Goal: Task Accomplishment & Management: Use online tool/utility

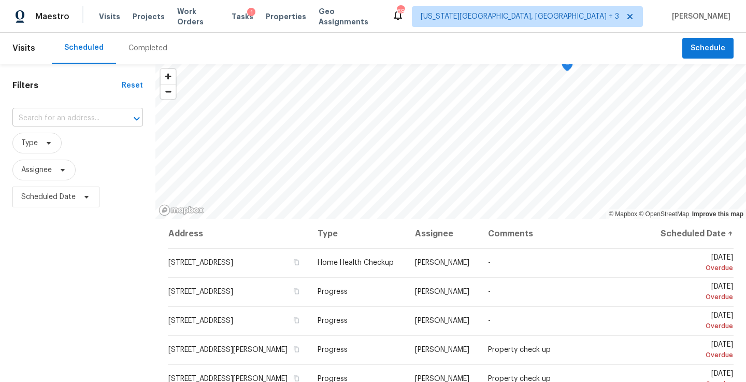
click at [56, 113] on input "text" at bounding box center [63, 118] width 102 height 16
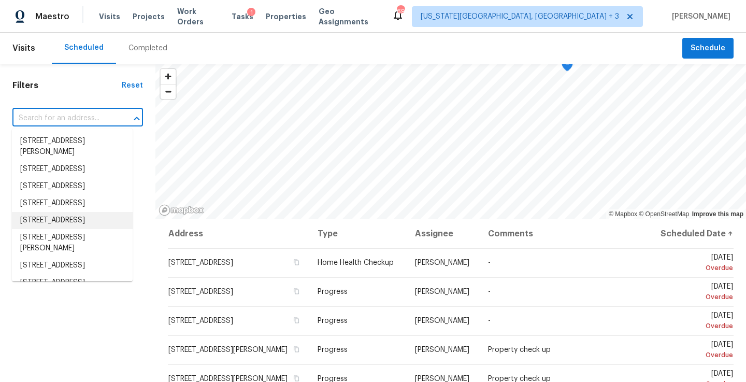
click at [62, 344] on div "Filters Reset ​ Type Assignee Scheduled Date" at bounding box center [77, 294] width 155 height 461
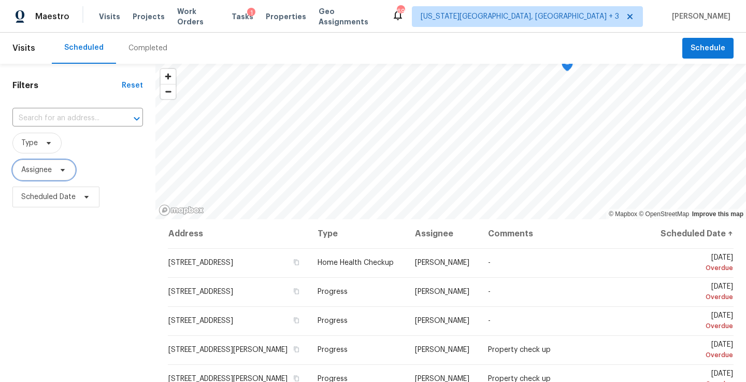
click at [50, 169] on span "Assignee" at bounding box center [36, 170] width 31 height 10
click at [54, 200] on input "search" at bounding box center [73, 202] width 110 height 21
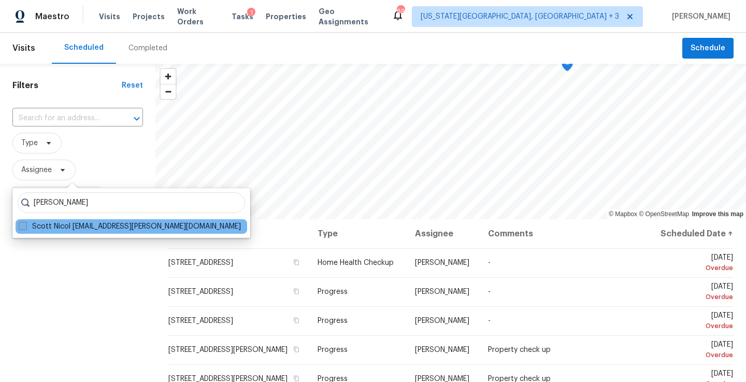
type input "scott nicol"
click at [137, 228] on label "Scott Nicol scott.nicol@opendoor.com" at bounding box center [130, 226] width 222 height 10
click at [25, 228] on input "Scott Nicol scott.nicol@opendoor.com" at bounding box center [22, 224] width 7 height 7
checkbox input "true"
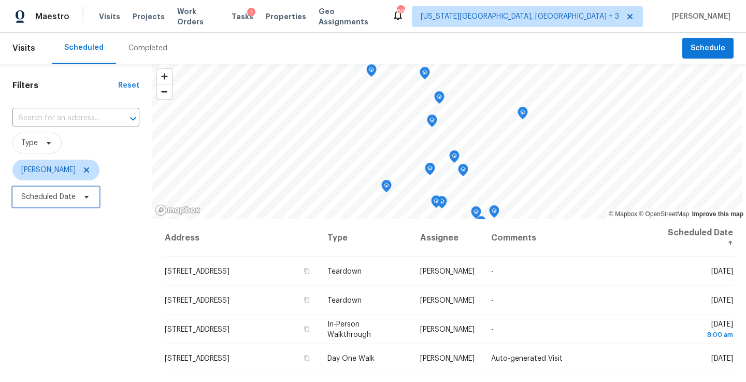
click at [55, 198] on span "Scheduled Date" at bounding box center [48, 197] width 54 height 10
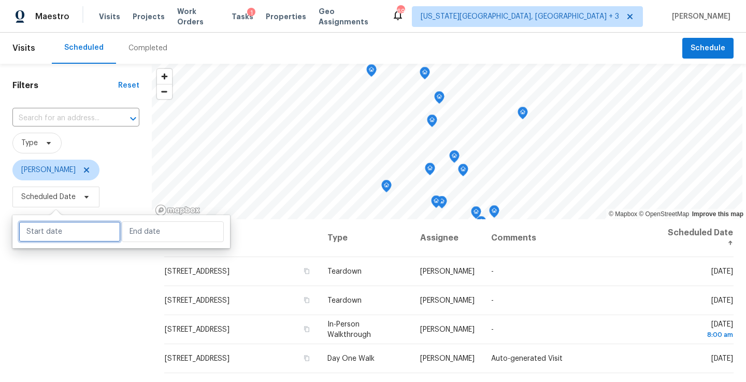
click at [76, 229] on input "text" at bounding box center [70, 231] width 102 height 21
select select "8"
select select "2025"
select select "9"
select select "2025"
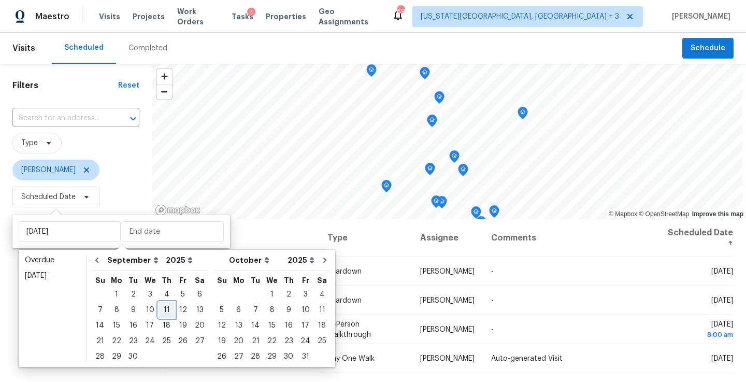
click at [162, 309] on div "11" at bounding box center [166, 309] width 16 height 15
type input "Thu, Sep 11"
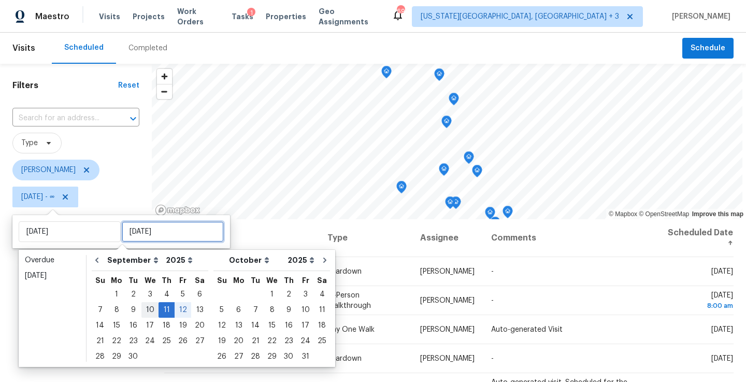
type input "Fri, Sep 12"
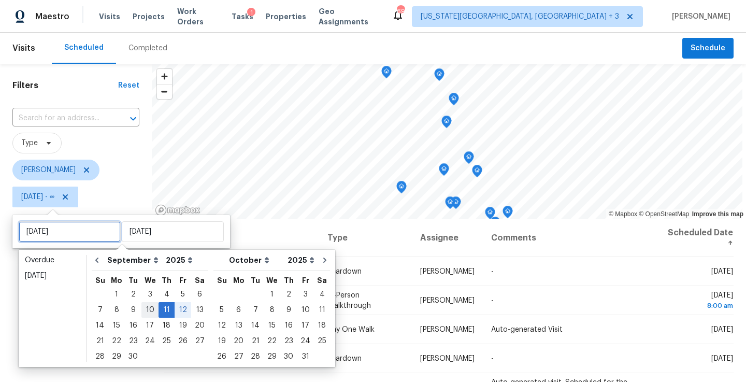
type input "Wed, Sep 10"
type input "Thu, Sep 11"
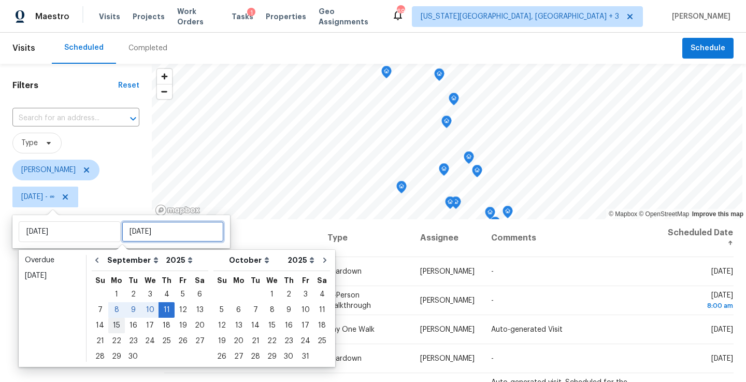
type input "Thu, Sep 11"
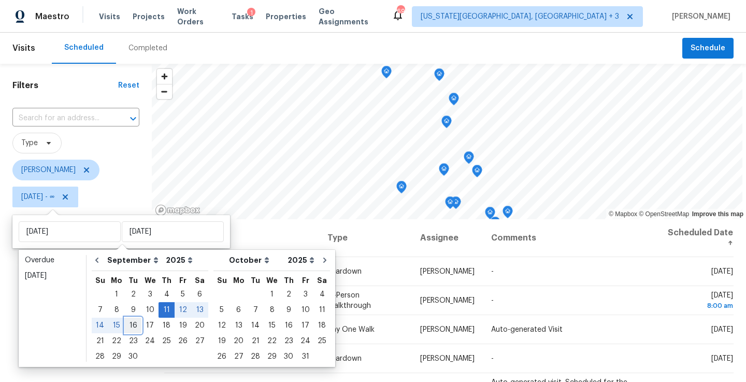
click at [130, 325] on div "16" at bounding box center [133, 325] width 17 height 15
type input "Tue, Sep 16"
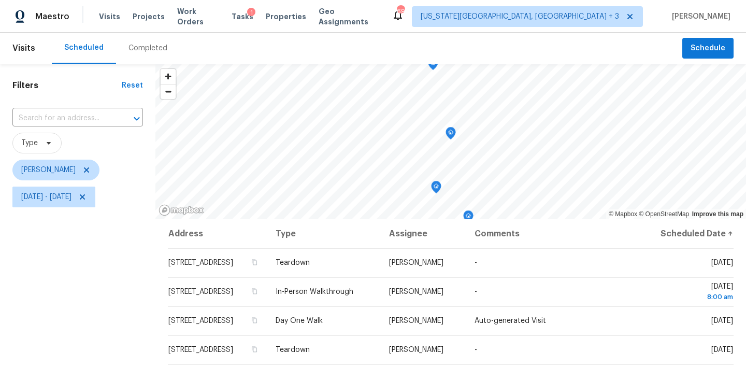
click at [68, 314] on div "Filters Reset ​ Type Scott Nicol Thu, Sep 11 - Tue, Sep 16" at bounding box center [77, 294] width 155 height 461
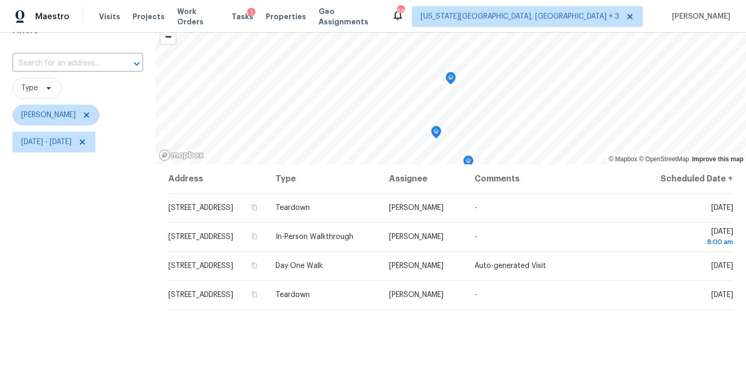
scroll to position [59, 0]
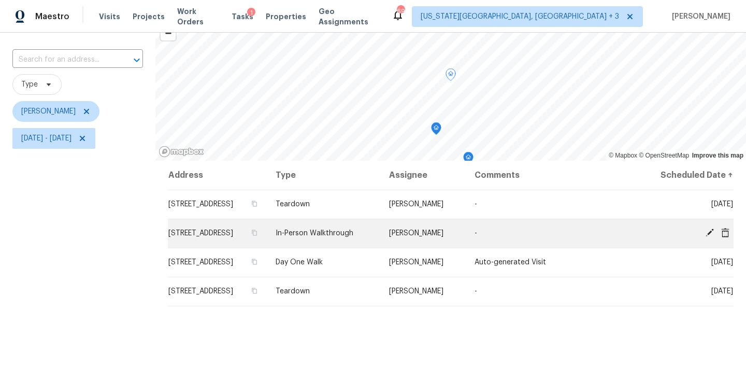
click at [708, 237] on icon at bounding box center [709, 232] width 8 height 8
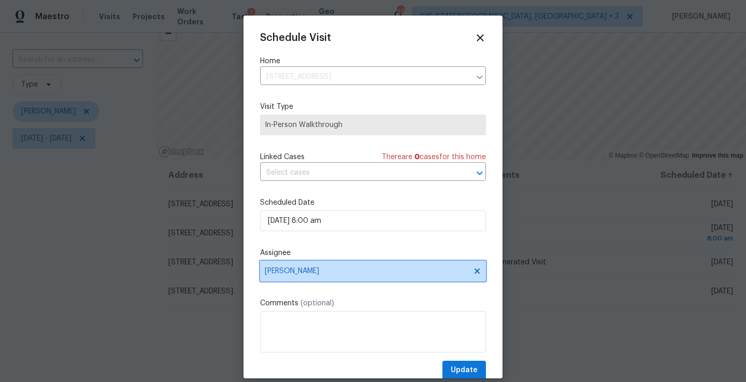
click at [286, 274] on span "Scott Nicol" at bounding box center [366, 271] width 203 height 8
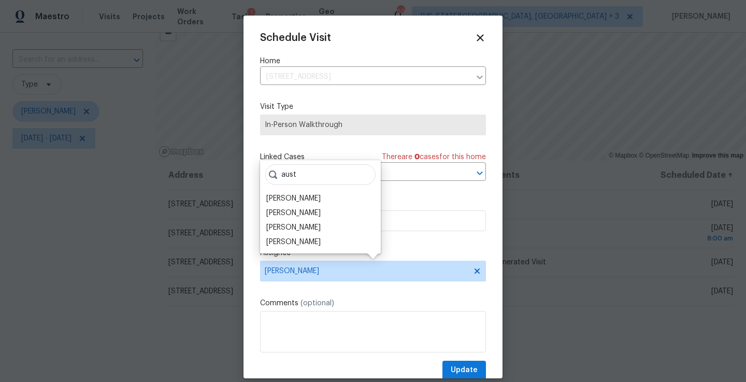
type input "aust"
drag, startPoint x: 286, startPoint y: 274, endPoint x: 295, endPoint y: 224, distance: 51.0
click at [295, 224] on div "[PERSON_NAME]" at bounding box center [293, 227] width 54 height 10
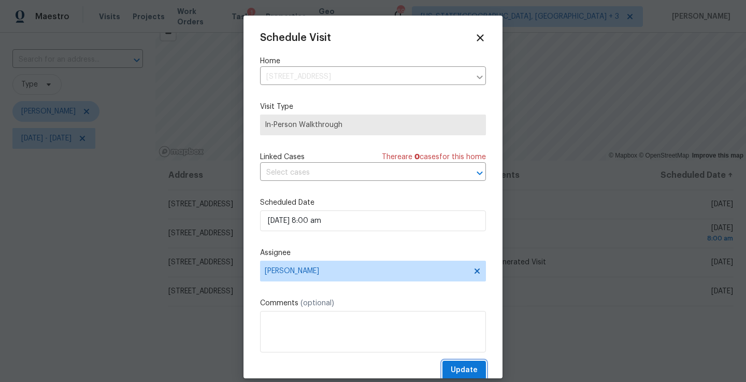
click at [466, 369] on span "Update" at bounding box center [464, 370] width 27 height 13
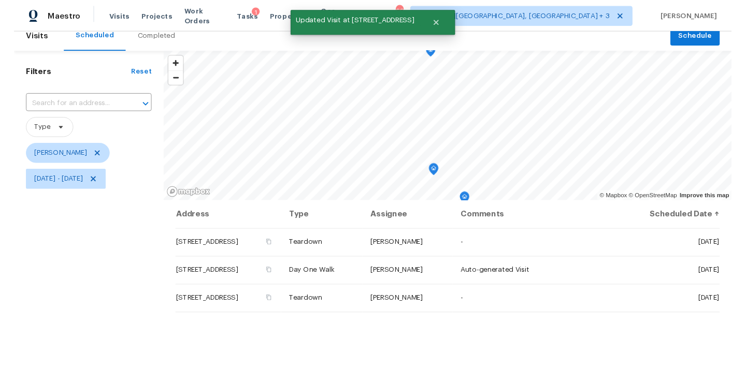
scroll to position [10, 0]
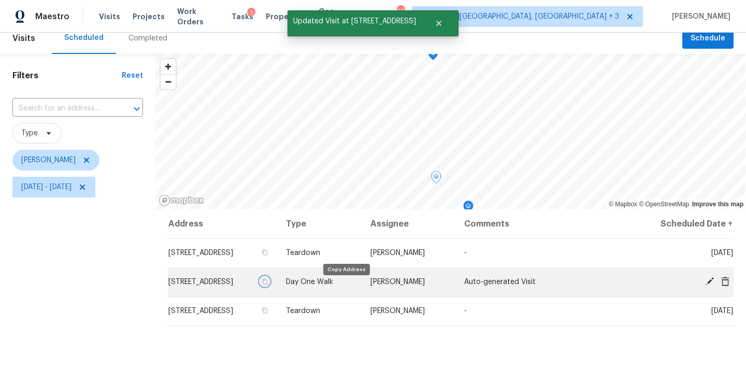
click at [268, 284] on icon "button" at bounding box center [265, 281] width 6 height 6
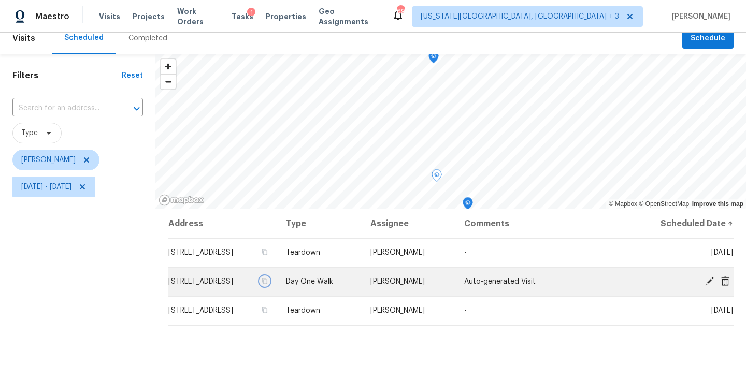
click at [268, 284] on icon "button" at bounding box center [265, 281] width 6 height 6
click at [708, 282] on icon at bounding box center [709, 281] width 8 height 8
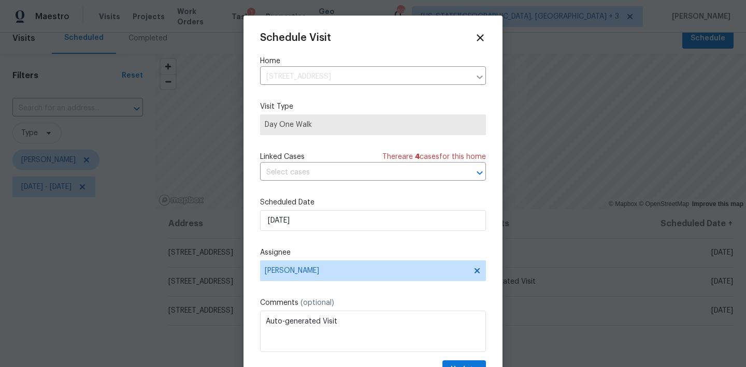
click at [290, 284] on div "Schedule Visit Home 3318 W White Canyon Rd, San Tan Valley, AZ 85144 ​ Visit Ty…" at bounding box center [373, 205] width 226 height 347
click at [299, 268] on span "Scott Nicol" at bounding box center [366, 271] width 203 height 8
click at [339, 301] on label "Comments (optional)" at bounding box center [373, 303] width 226 height 10
click at [479, 33] on icon at bounding box center [480, 38] width 12 height 12
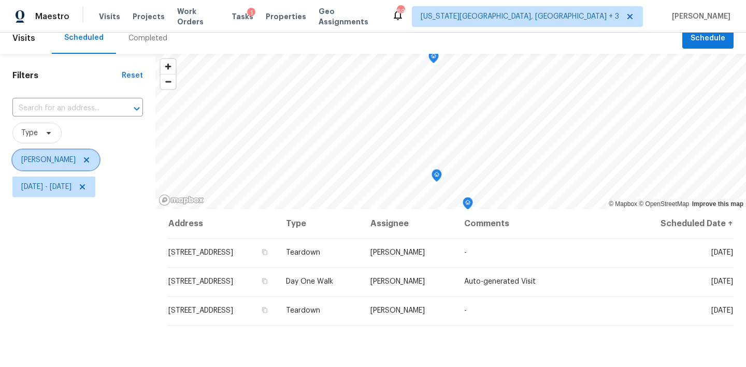
click at [82, 160] on icon at bounding box center [86, 160] width 8 height 8
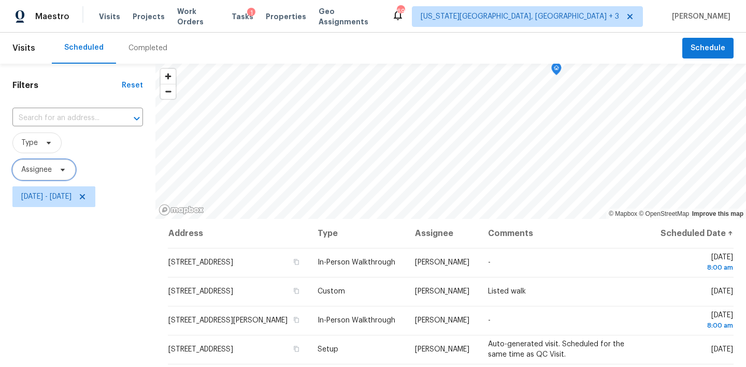
click at [49, 170] on span "Assignee" at bounding box center [36, 170] width 31 height 10
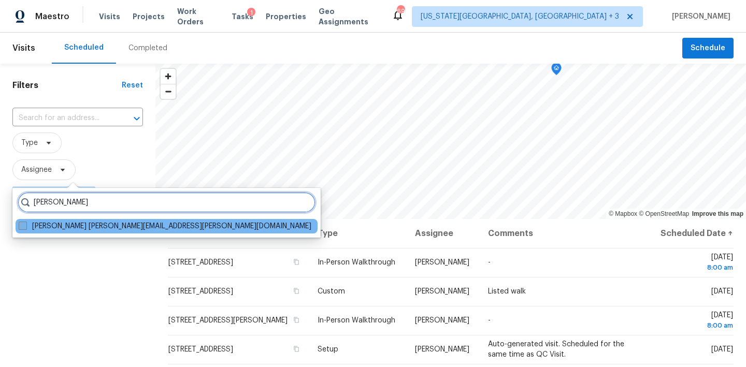
type input "Austin hatch"
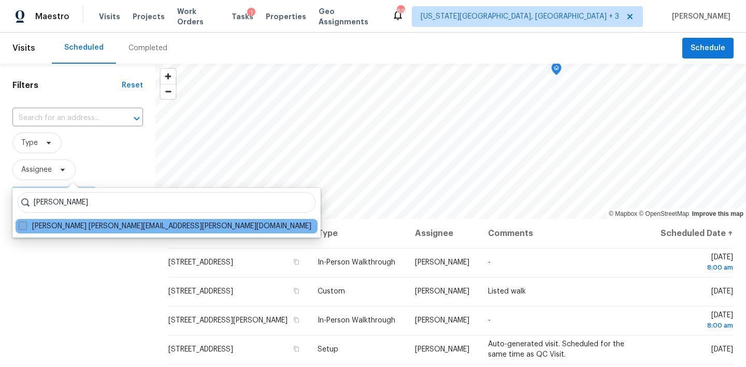
click at [102, 227] on label "Austin Hatch austin.hatch@opendoor.com" at bounding box center [165, 226] width 293 height 10
click at [25, 227] on input "Austin Hatch austin.hatch@opendoor.com" at bounding box center [22, 224] width 7 height 7
checkbox input "true"
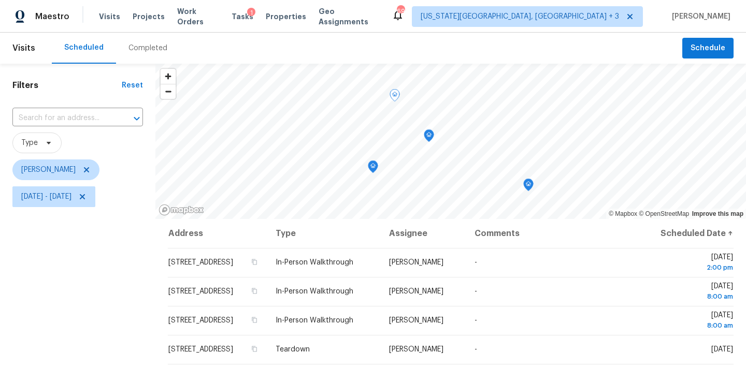
click at [134, 311] on div "Filters Reset ​ Type Austin Hatch Thu, Sep 11 - Tue, Sep 16" at bounding box center [77, 288] width 155 height 449
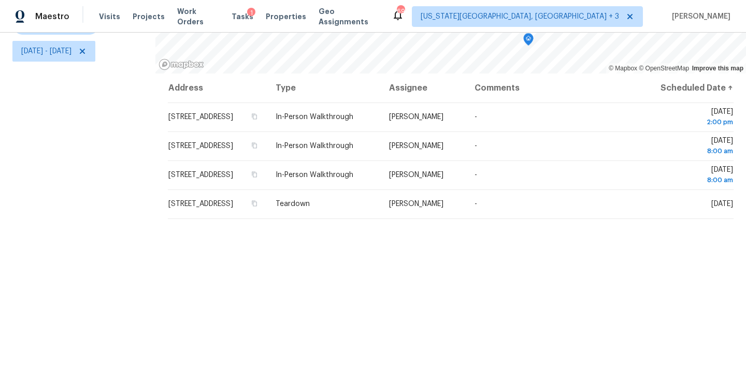
scroll to position [146, 0]
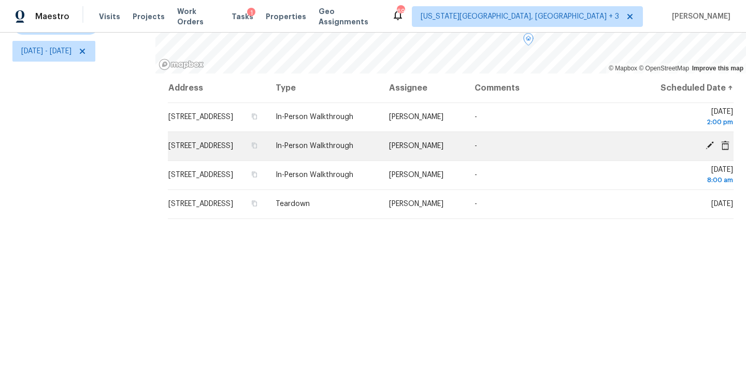
click at [709, 150] on icon at bounding box center [709, 145] width 8 height 8
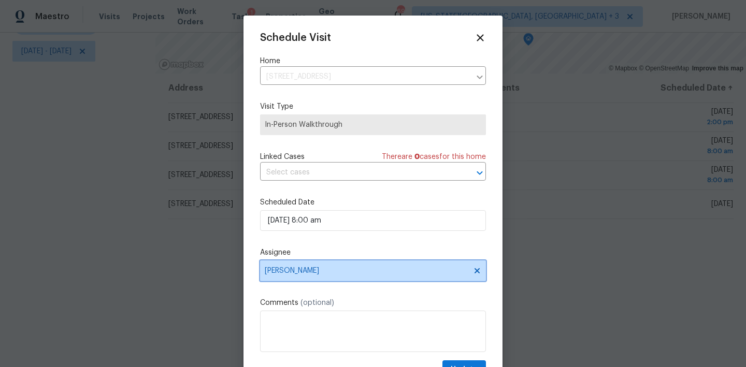
click at [296, 272] on span "Austin Hatch" at bounding box center [366, 271] width 203 height 8
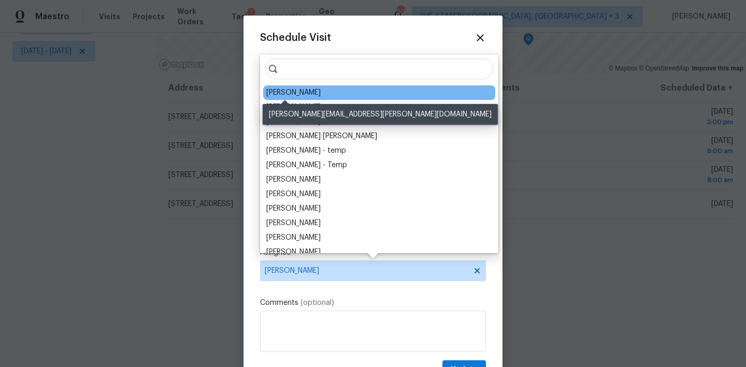
click at [291, 90] on div "Scott Nicol" at bounding box center [293, 93] width 54 height 10
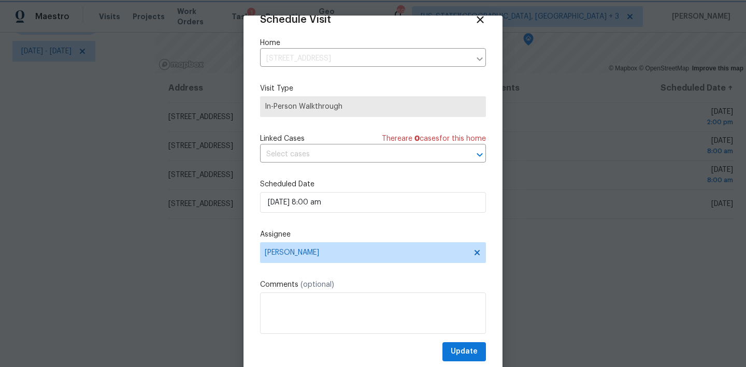
scroll to position [18, 0]
click at [471, 346] on span "Update" at bounding box center [464, 351] width 27 height 13
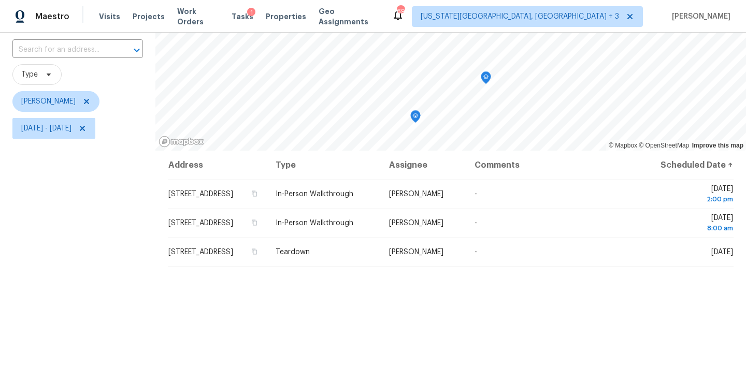
scroll to position [68, 0]
click at [61, 244] on div "Filters Reset ​ Type Austin Hatch Thu, Sep 11 - Tue, Sep 16" at bounding box center [77, 220] width 155 height 449
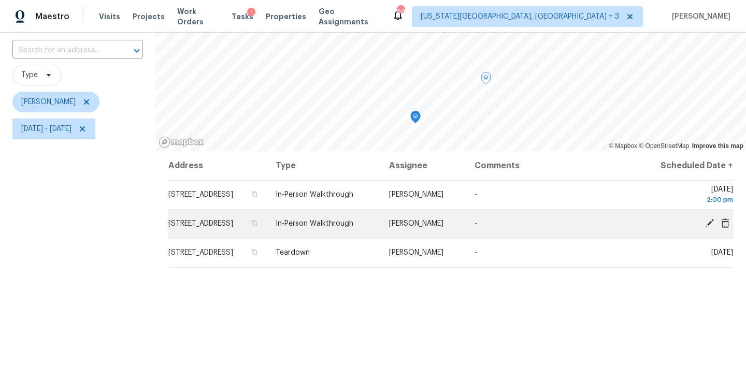
click at [706, 220] on icon at bounding box center [709, 223] width 9 height 9
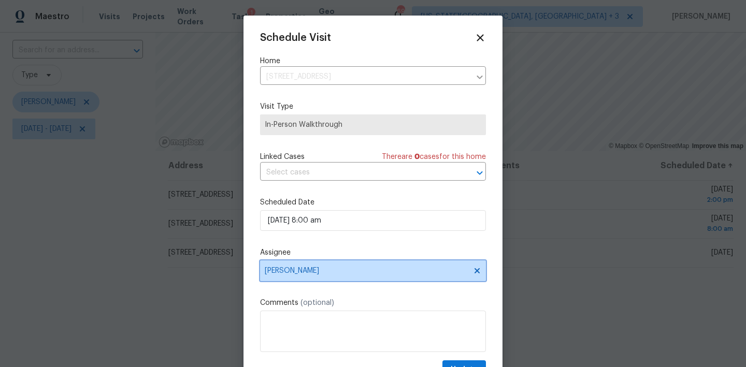
click at [280, 271] on span "Austin Hatch" at bounding box center [366, 271] width 203 height 8
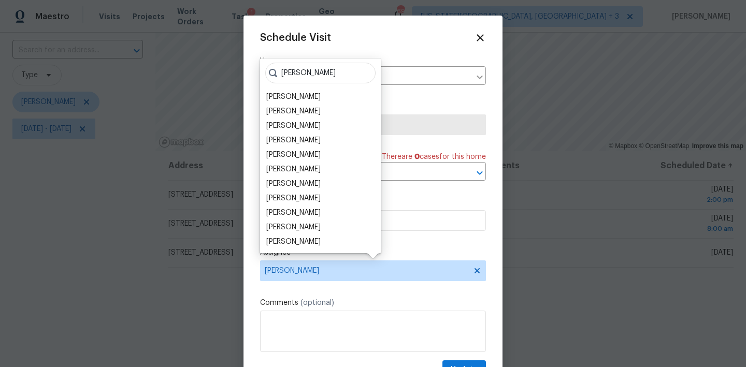
type input "Brian"
drag, startPoint x: 314, startPoint y: 168, endPoint x: 316, endPoint y: 139, distance: 29.1
click at [316, 139] on div "Brian Borntrager" at bounding box center [293, 140] width 54 height 10
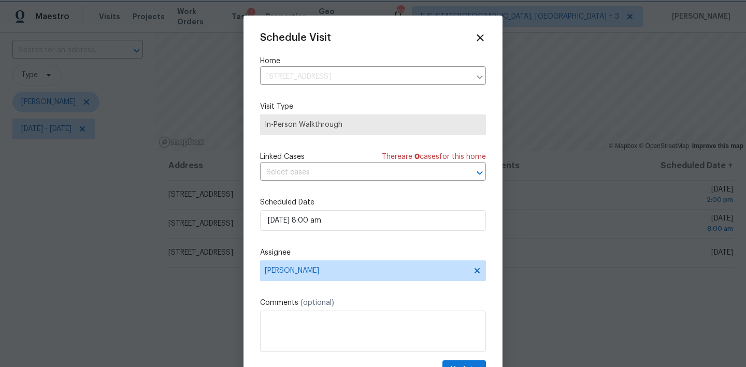
scroll to position [12, 0]
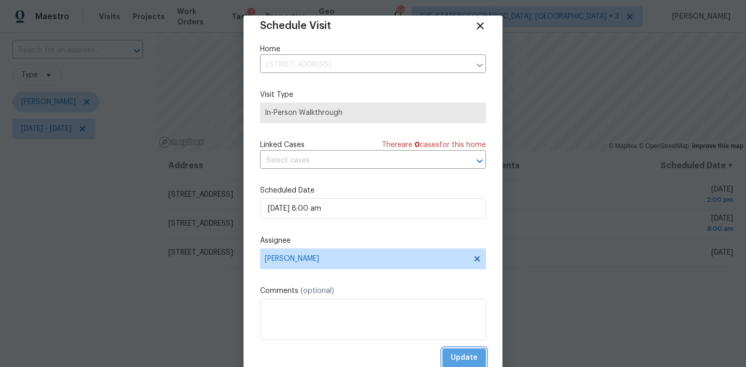
click at [466, 351] on button "Update" at bounding box center [464, 358] width 44 height 19
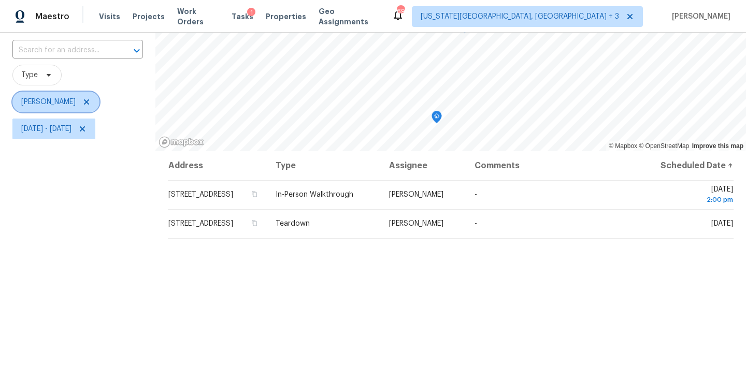
click at [80, 101] on span "Austin Hatch" at bounding box center [55, 102] width 87 height 21
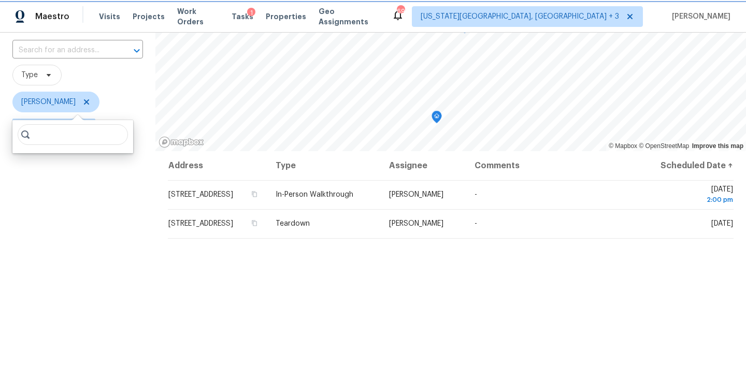
click at [84, 102] on icon at bounding box center [86, 101] width 5 height 5
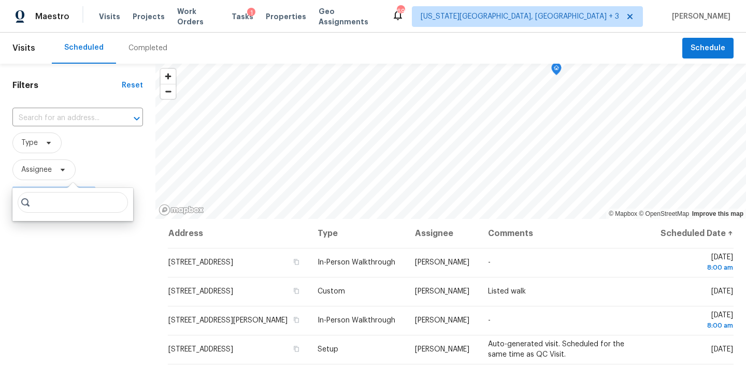
click at [84, 90] on h1 "Filters" at bounding box center [66, 85] width 109 height 10
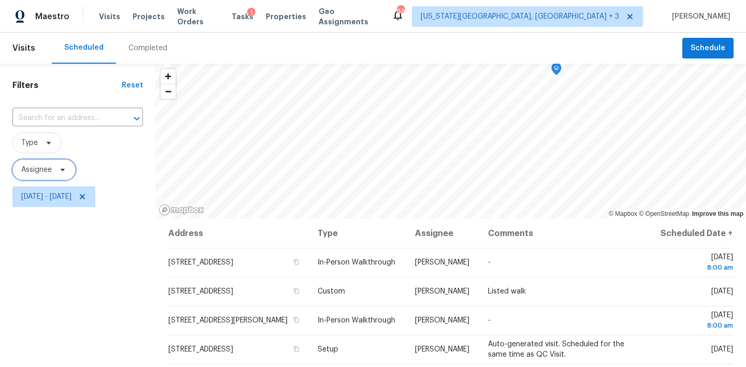
click at [46, 166] on span "Assignee" at bounding box center [36, 170] width 31 height 10
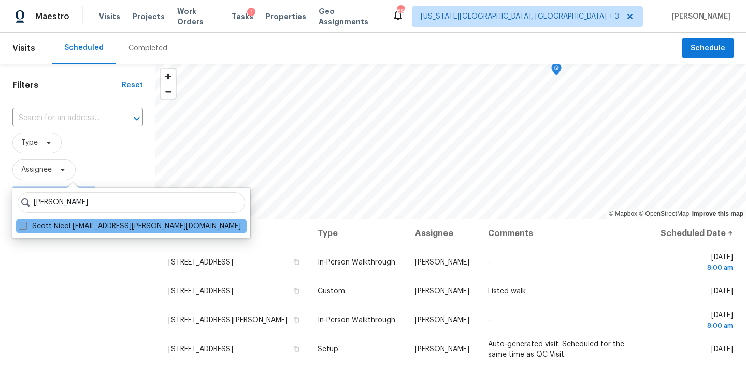
type input "Scott nicol"
click at [80, 230] on label "Scott Nicol scott.nicol@opendoor.com" at bounding box center [130, 226] width 222 height 10
click at [25, 228] on input "Scott Nicol scott.nicol@opendoor.com" at bounding box center [22, 224] width 7 height 7
checkbox input "true"
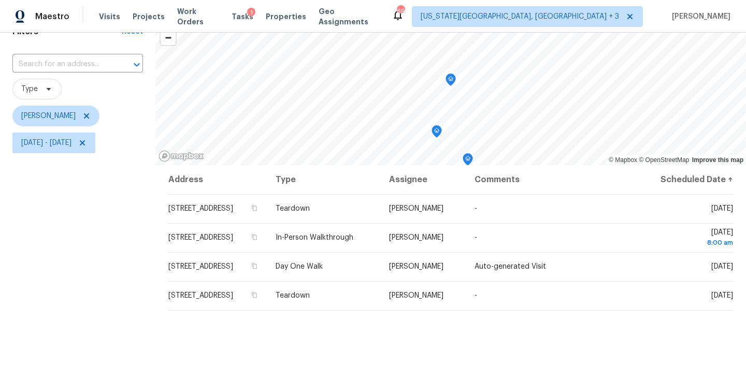
scroll to position [34, 0]
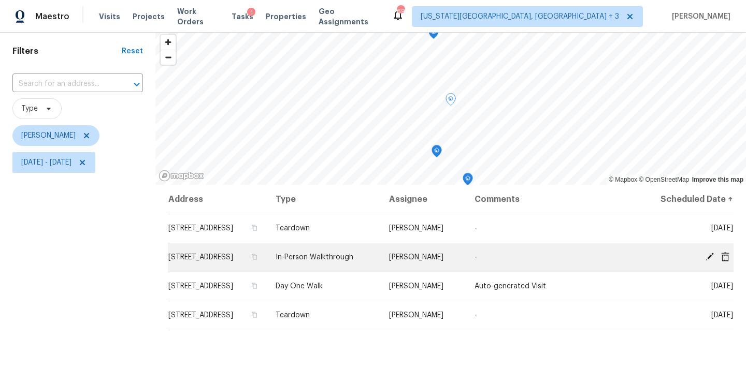
click at [709, 261] on icon at bounding box center [709, 257] width 8 height 8
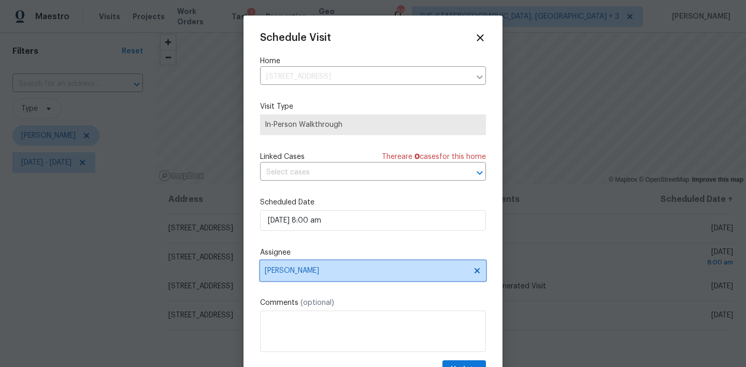
click at [308, 269] on span "Scott Nicol" at bounding box center [366, 271] width 203 height 8
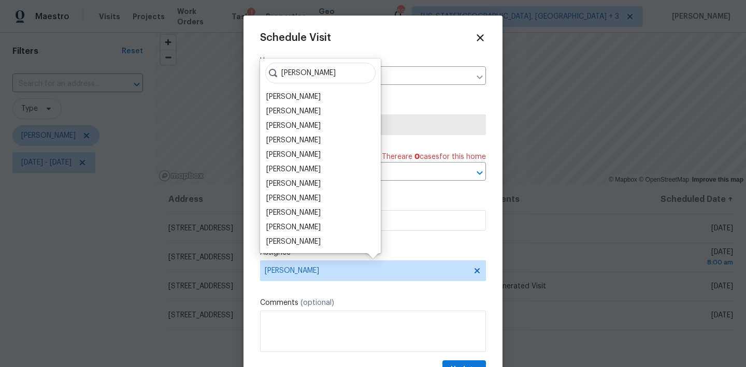
type input "Brian"
drag, startPoint x: 308, startPoint y: 269, endPoint x: 306, endPoint y: 140, distance: 129.0
click at [306, 140] on div "Brian Borntrager" at bounding box center [293, 140] width 54 height 10
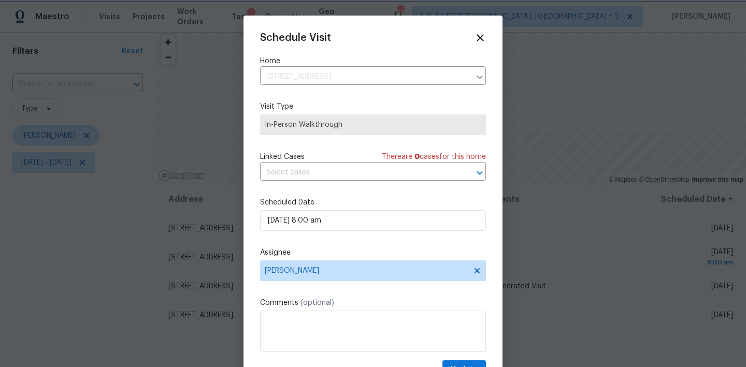
scroll to position [18, 0]
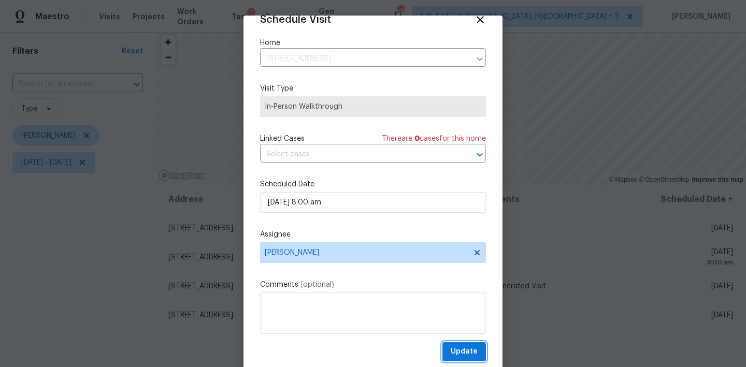
click at [460, 350] on span "Update" at bounding box center [464, 351] width 27 height 13
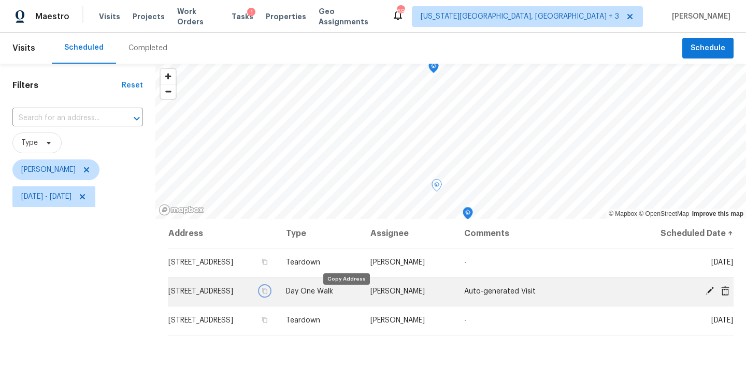
click at [269, 296] on button "button" at bounding box center [264, 290] width 9 height 9
click at [713, 292] on icon at bounding box center [709, 290] width 9 height 9
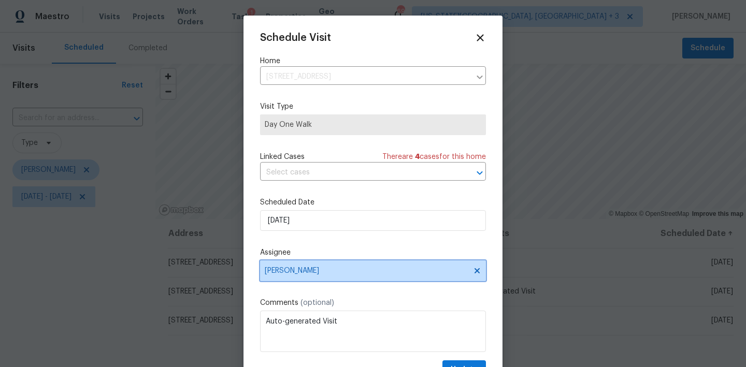
click at [298, 273] on span "Scott Nicol" at bounding box center [366, 271] width 203 height 8
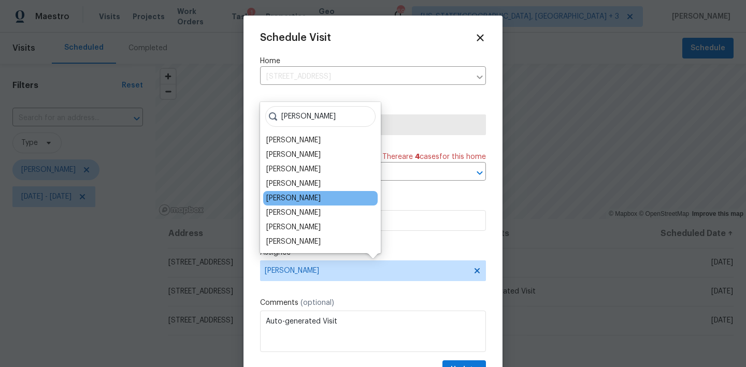
type input "Melissa"
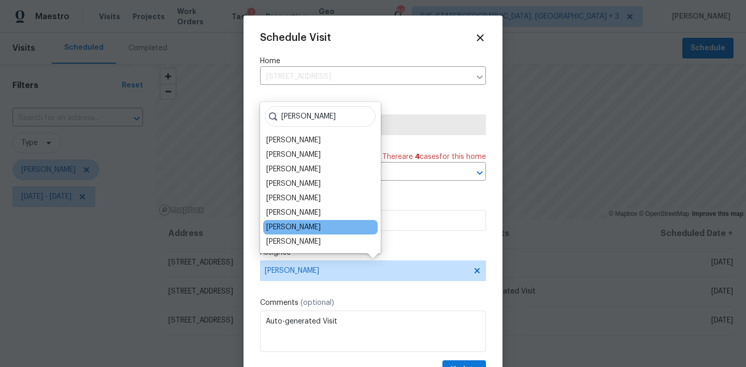
drag, startPoint x: 307, startPoint y: 174, endPoint x: 316, endPoint y: 225, distance: 51.6
click at [316, 225] on div "Melissa Muralt-Ochoa" at bounding box center [293, 227] width 54 height 10
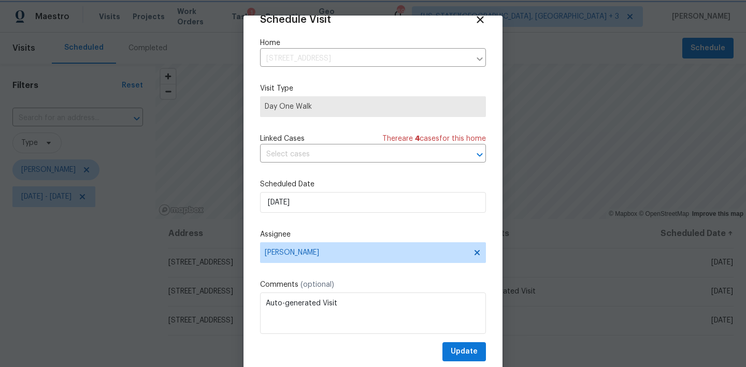
scroll to position [18, 0]
click at [471, 349] on span "Update" at bounding box center [464, 351] width 27 height 13
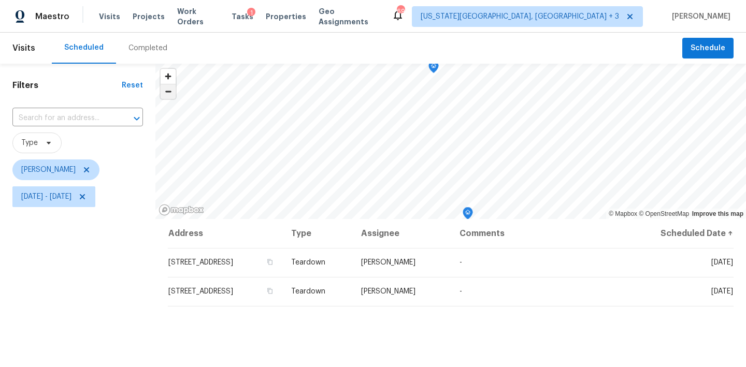
click at [171, 95] on span "Zoom out" at bounding box center [168, 91] width 15 height 15
click at [444, 104] on icon "Map marker" at bounding box center [442, 103] width 3 height 3
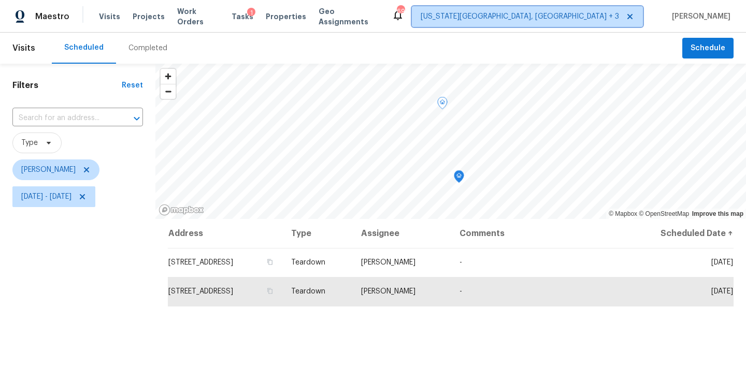
click at [591, 14] on span "[US_STATE][GEOGRAPHIC_DATA], [GEOGRAPHIC_DATA] + 3" at bounding box center [520, 16] width 198 height 10
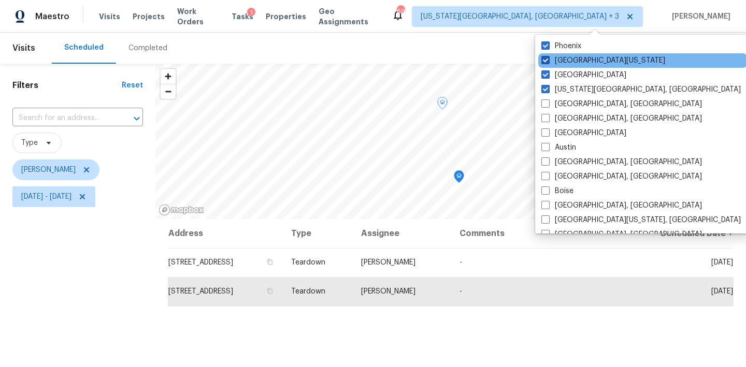
click at [587, 64] on label "Northern Colorado" at bounding box center [603, 60] width 124 height 10
click at [548, 62] on input "Northern Colorado" at bounding box center [544, 58] width 7 height 7
checkbox input "false"
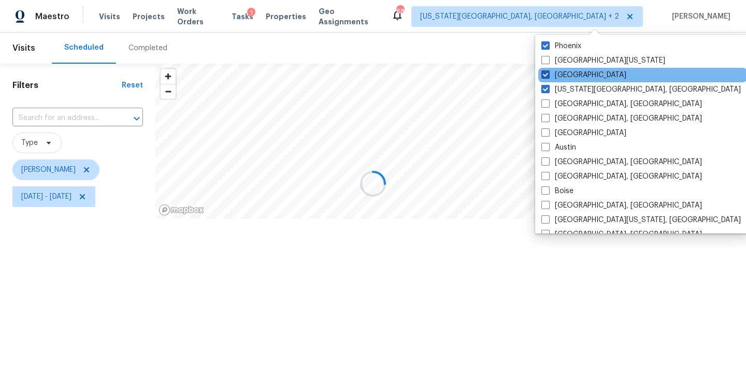
click at [564, 74] on label "Denver" at bounding box center [583, 75] width 85 height 10
click at [548, 74] on input "Denver" at bounding box center [544, 73] width 7 height 7
checkbox input "false"
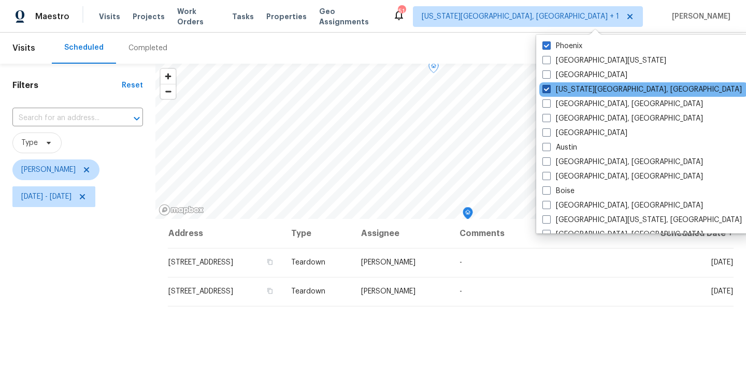
click at [567, 94] on label "Colorado Springs, CO" at bounding box center [641, 89] width 199 height 10
click at [549, 91] on input "Colorado Springs, CO" at bounding box center [545, 87] width 7 height 7
checkbox input "false"
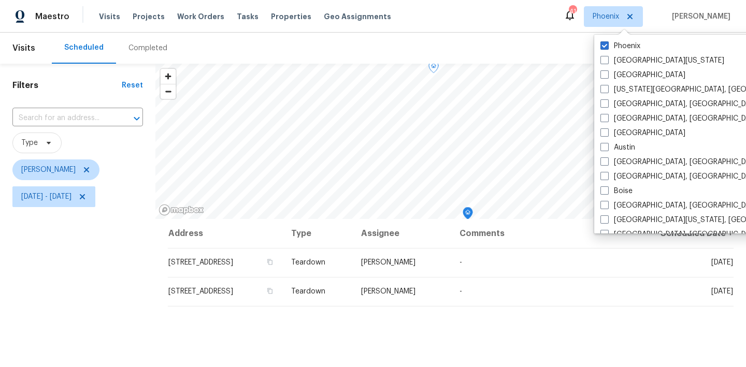
click at [449, 34] on div "Scheduled Completed" at bounding box center [367, 48] width 630 height 31
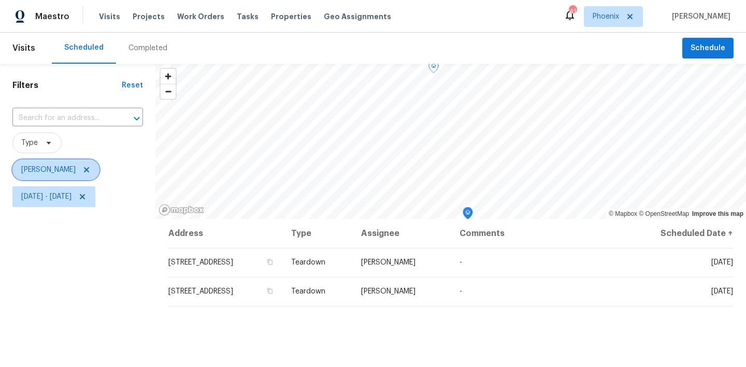
click at [82, 169] on icon at bounding box center [86, 170] width 8 height 8
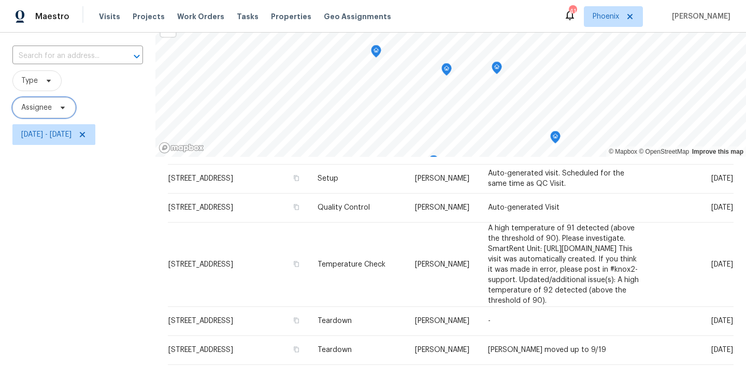
scroll to position [55, 0]
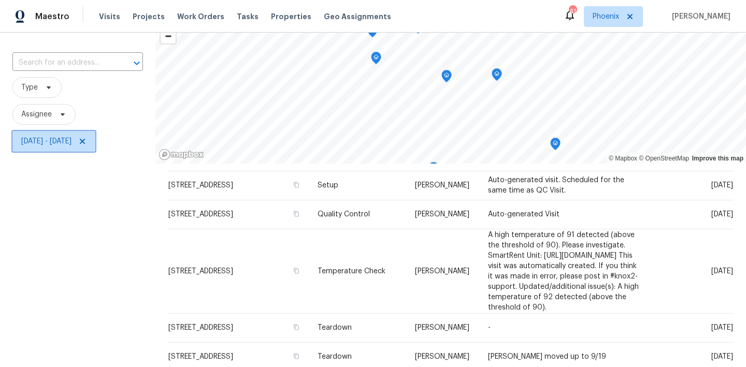
click at [71, 144] on span "Thu, Sep 11 - Tue, Sep 16" at bounding box center [46, 141] width 50 height 10
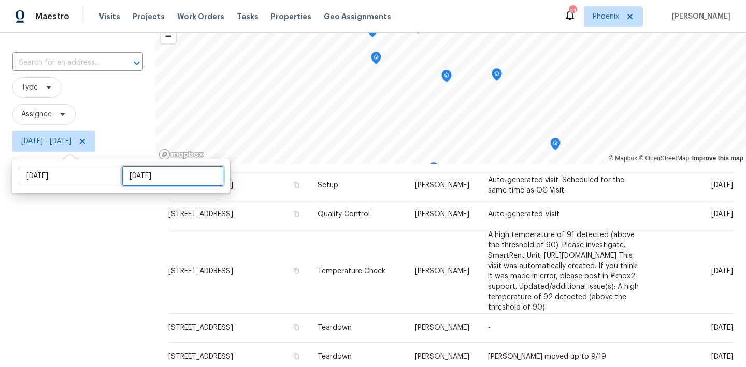
click at [138, 179] on input "Tue, Sep 16" at bounding box center [173, 176] width 102 height 21
select select "8"
select select "2025"
select select "9"
select select "2025"
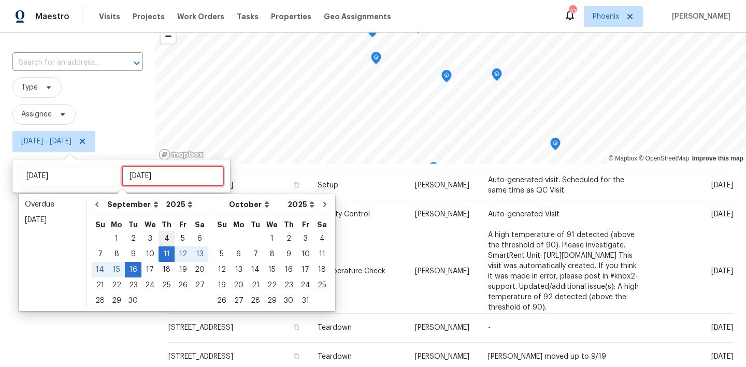
type input "Thu, Sep 04"
type input "Thu, Sep 11"
click at [180, 258] on div "12" at bounding box center [183, 254] width 17 height 15
type input "Fri, Sep 12"
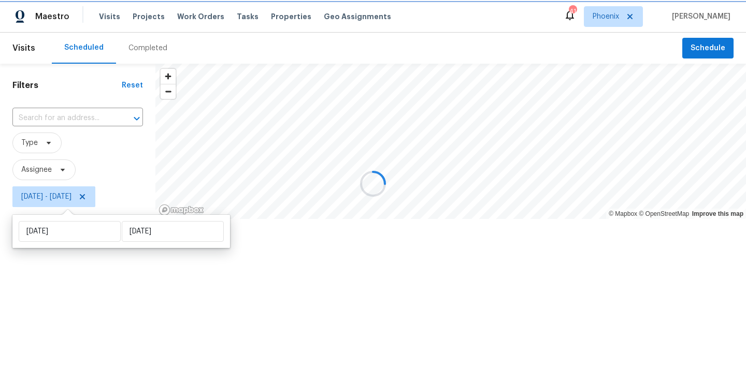
scroll to position [311, 0]
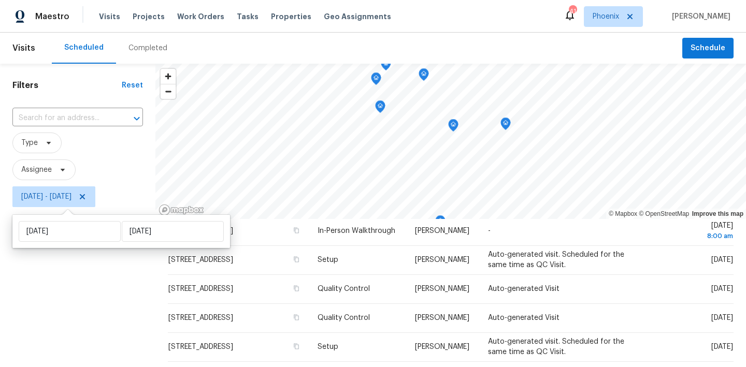
click at [71, 272] on div "Filters Reset ​ Type Assignee Thu, Sep 11 - Fri, Sep 12" at bounding box center [77, 288] width 155 height 449
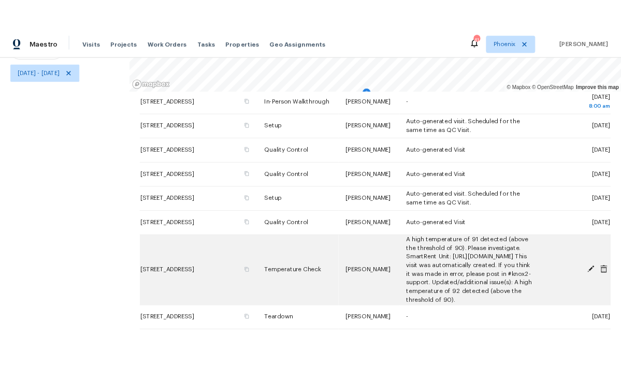
scroll to position [0, 0]
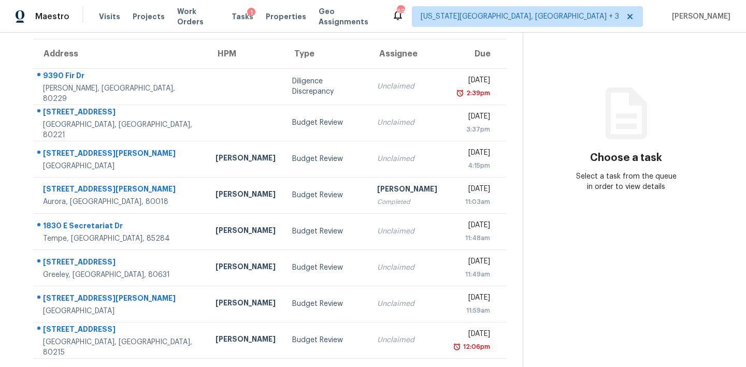
scroll to position [81, 0]
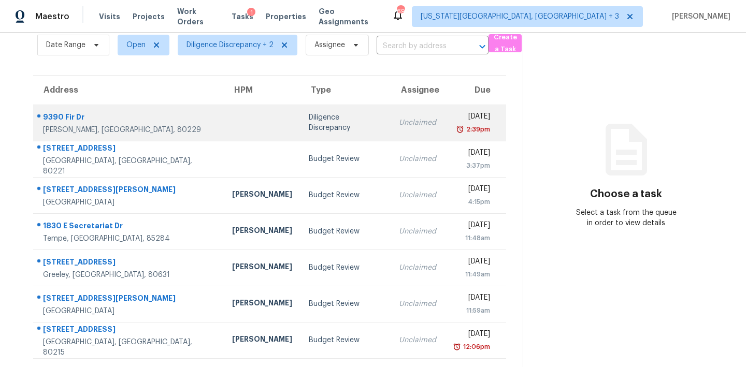
scroll to position [45, 0]
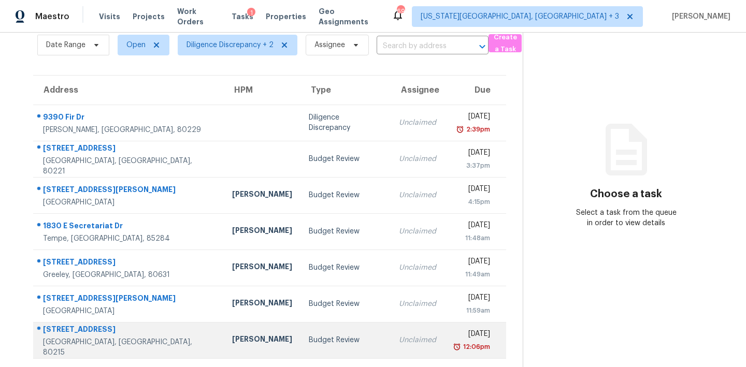
click at [399, 340] on div "Unclaimed" at bounding box center [417, 340] width 37 height 10
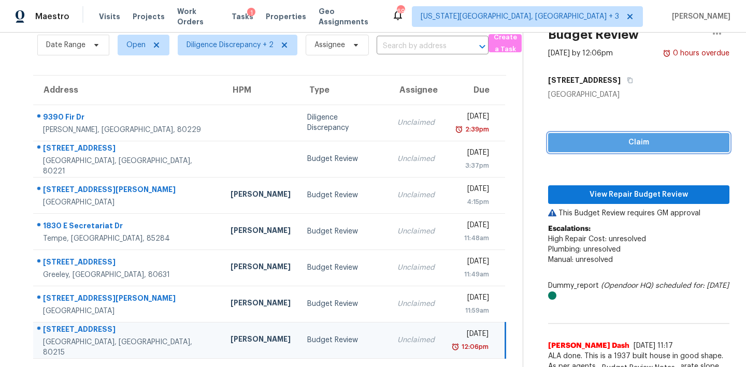
click at [630, 142] on span "Claim" at bounding box center [638, 142] width 165 height 13
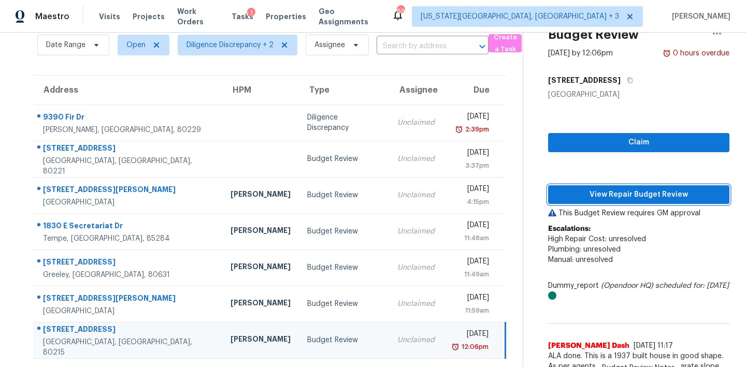
click at [619, 193] on span "View Repair Budget Review" at bounding box center [638, 195] width 165 height 13
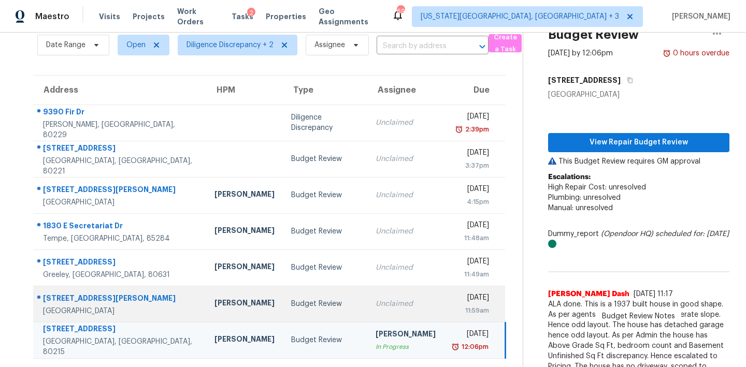
click at [452, 311] on div "11:59am" at bounding box center [470, 311] width 37 height 10
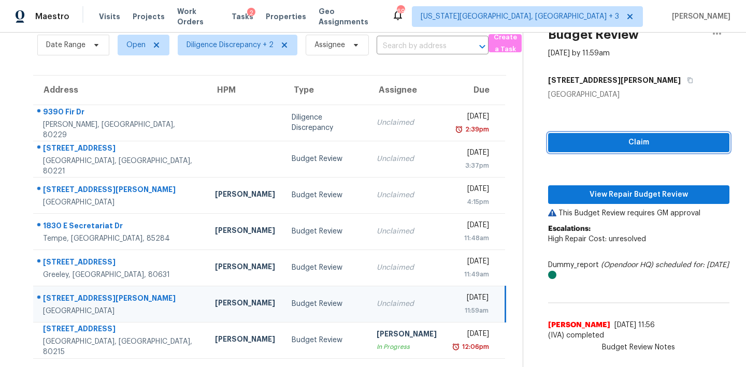
click at [603, 139] on span "Claim" at bounding box center [638, 142] width 165 height 13
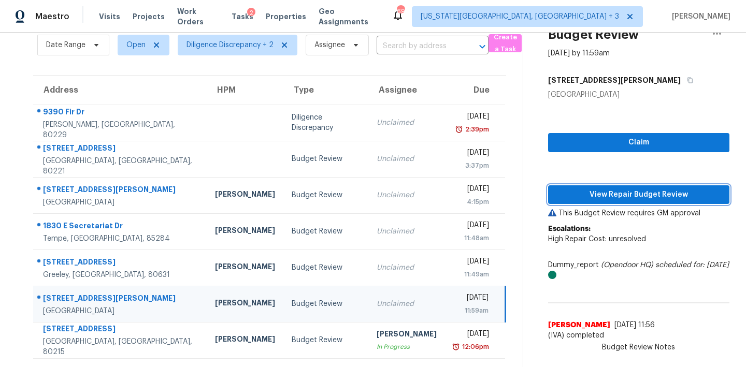
click at [599, 198] on span "View Repair Budget Review" at bounding box center [638, 195] width 165 height 13
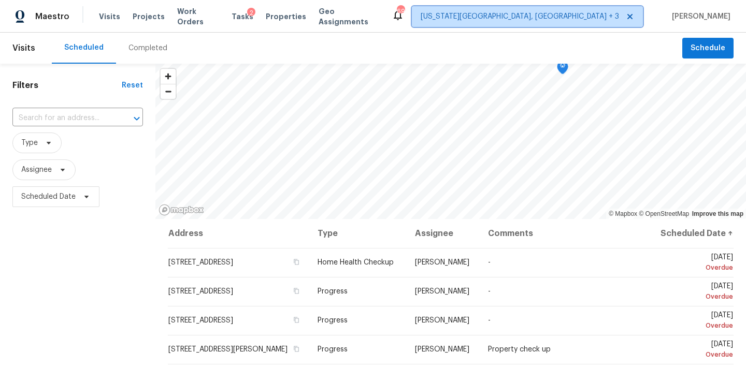
click at [567, 14] on span "[US_STATE][GEOGRAPHIC_DATA], [GEOGRAPHIC_DATA] + 3" at bounding box center [520, 16] width 198 height 10
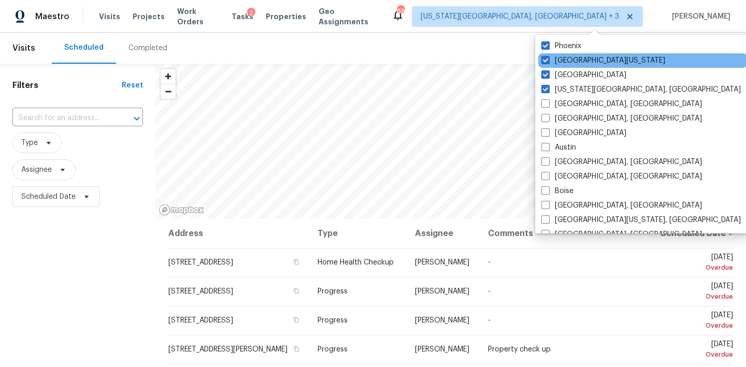
click at [564, 54] on div "Northern Colorado" at bounding box center [642, 60] width 209 height 15
click at [550, 59] on label "Northern Colorado" at bounding box center [603, 60] width 124 height 10
click at [548, 59] on input "Northern Colorado" at bounding box center [544, 58] width 7 height 7
checkbox input "false"
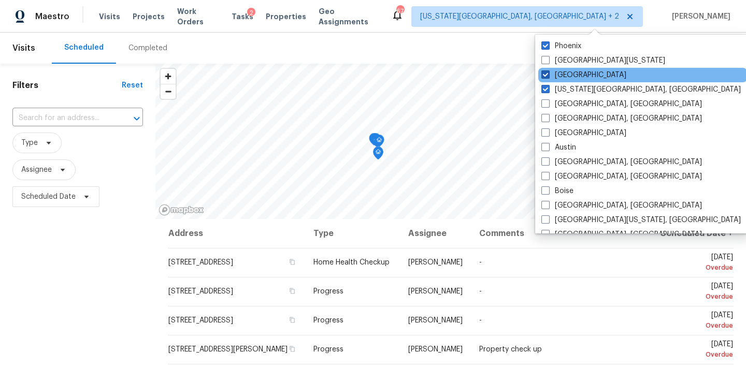
click at [548, 72] on span at bounding box center [545, 74] width 8 height 8
click at [548, 72] on input "Denver" at bounding box center [544, 73] width 7 height 7
checkbox input "false"
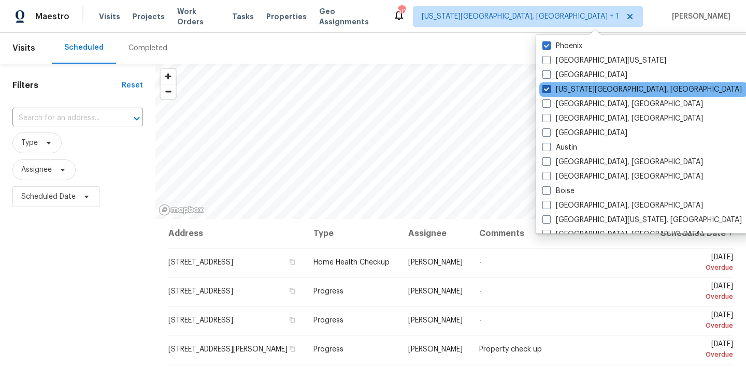
click at [545, 88] on span at bounding box center [546, 89] width 8 height 8
click at [545, 88] on input "Colorado Springs, CO" at bounding box center [545, 87] width 7 height 7
checkbox input "false"
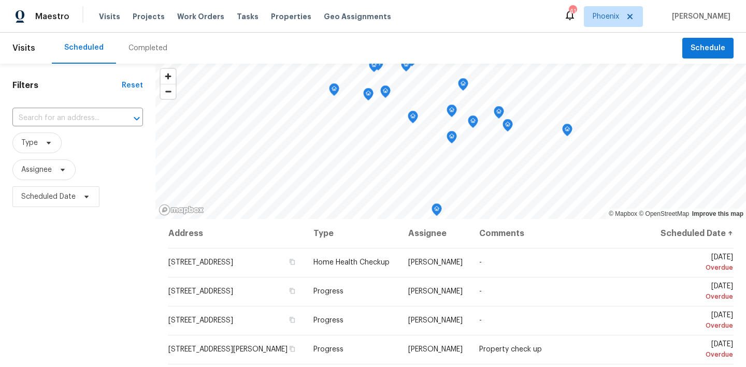
click at [448, 23] on div "Maestro Visits Projects Work Orders Tasks Properties Geo Assignments 41 Phoenix…" at bounding box center [373, 16] width 746 height 33
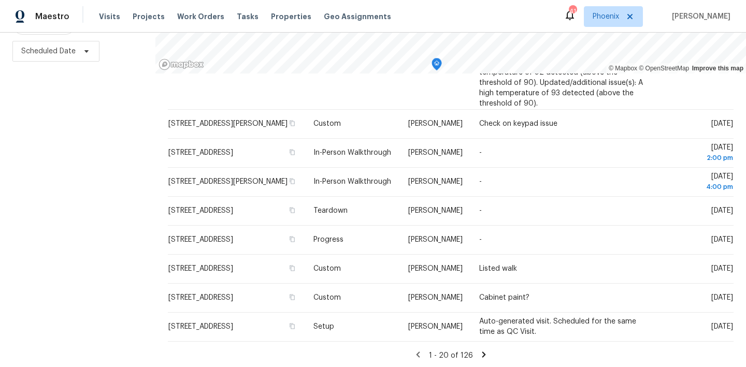
click at [39, 224] on div "Filters Reset ​ Type Assignee Scheduled Date" at bounding box center [77, 142] width 155 height 449
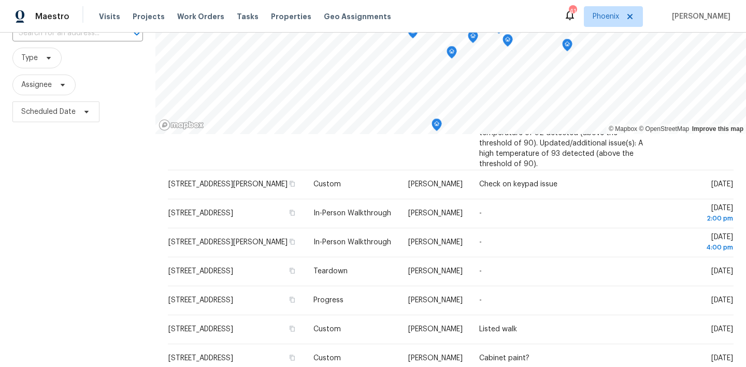
scroll to position [54, 0]
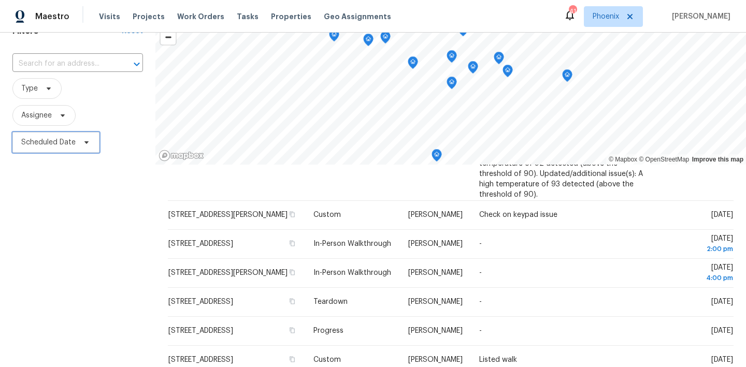
click at [65, 138] on span "Scheduled Date" at bounding box center [48, 142] width 54 height 10
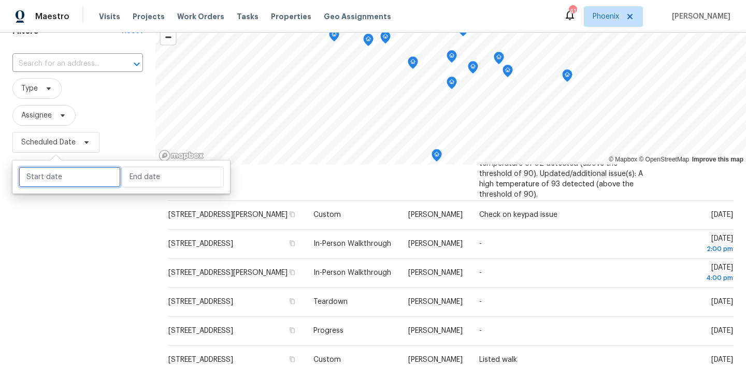
select select "8"
select select "2025"
select select "9"
select select "2025"
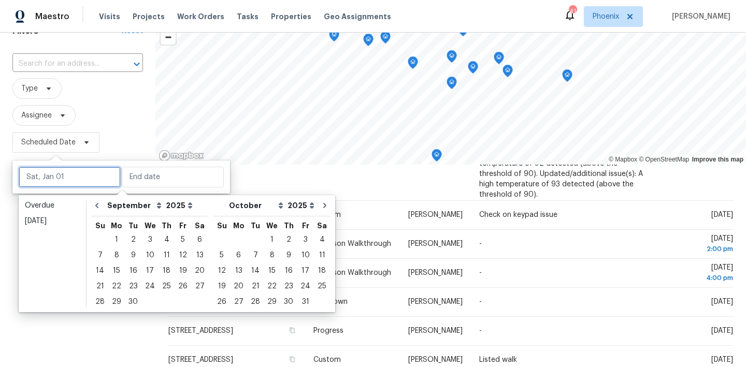
click at [88, 183] on input "text" at bounding box center [70, 177] width 102 height 21
type input "Fri, Sep 26"
click at [165, 256] on div "11" at bounding box center [166, 255] width 16 height 15
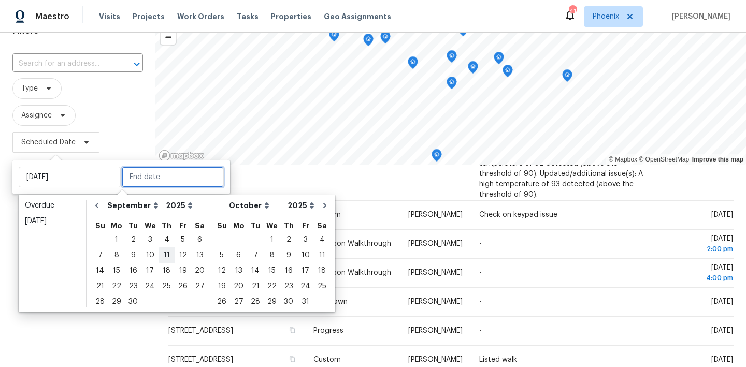
type input "Thu, Sep 11"
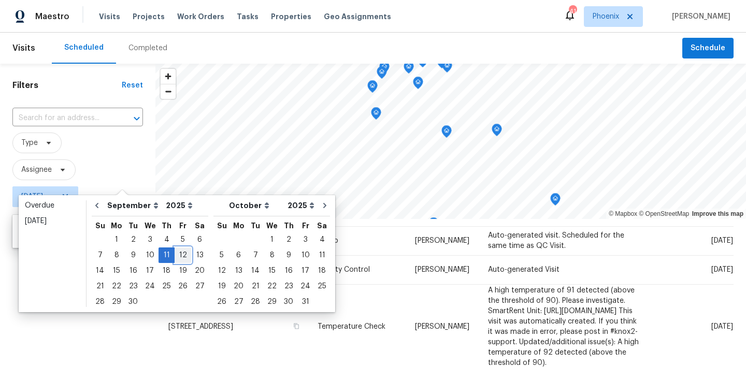
click at [180, 253] on div "12" at bounding box center [183, 255] width 17 height 15
type input "Fri, Sep 12"
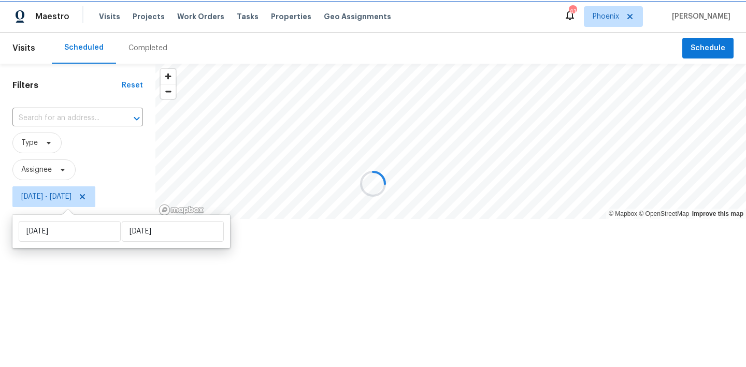
scroll to position [311, 0]
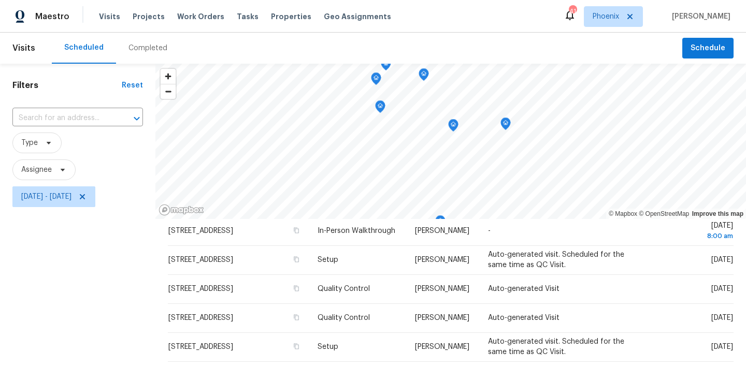
click at [43, 298] on div "Filters Reset ​ Type Assignee Thu, Sep 11 - Fri, Sep 12" at bounding box center [77, 288] width 155 height 449
click at [204, 52] on div "Visits Scheduled Completed Schedule Filters Reset ​ Type Assignee Thu, Sep 11 -…" at bounding box center [373, 200] width 746 height 335
click at [162, 96] on span "Zoom out" at bounding box center [168, 91] width 15 height 15
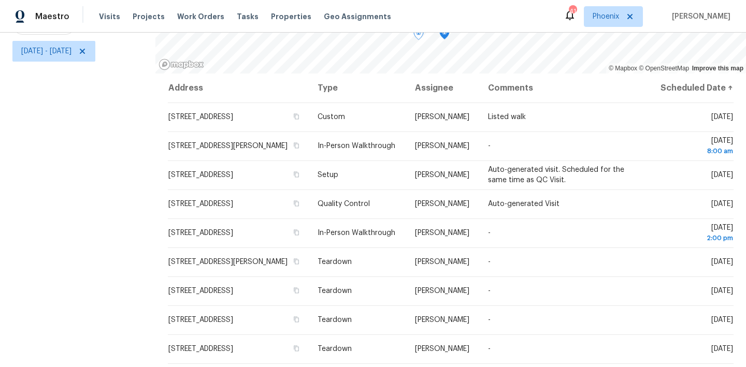
scroll to position [0, 0]
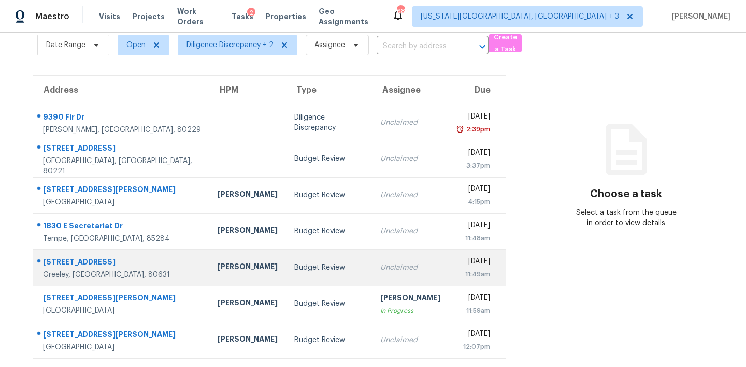
scroll to position [45, 0]
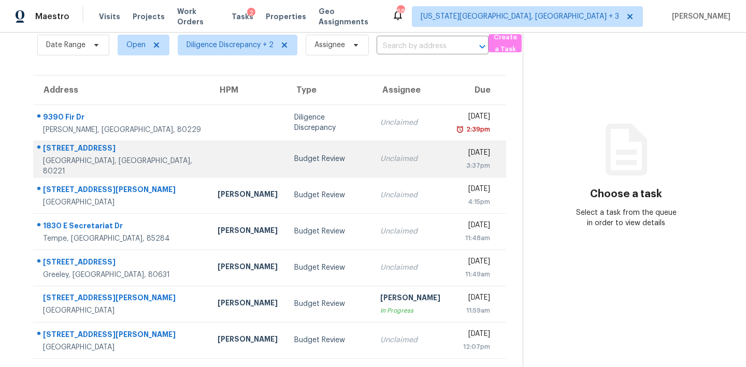
click at [457, 162] on div "3:37pm" at bounding box center [473, 166] width 33 height 10
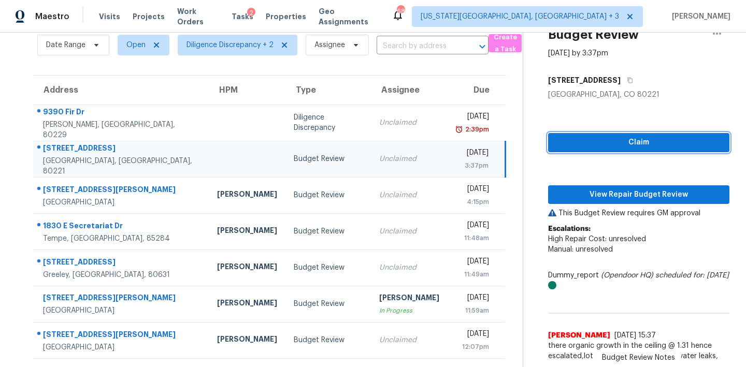
click at [596, 148] on span "Claim" at bounding box center [638, 142] width 165 height 13
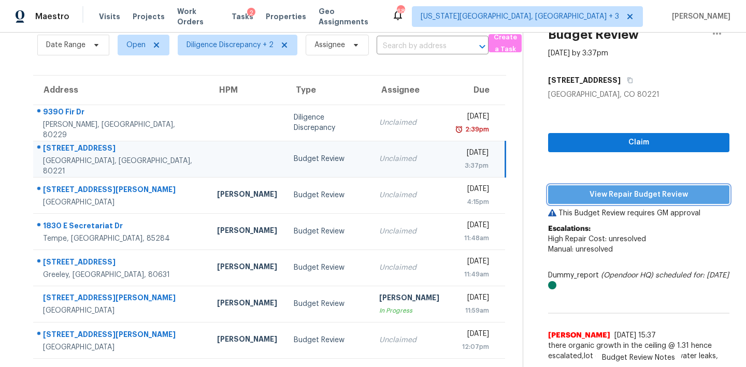
click at [596, 199] on span "View Repair Budget Review" at bounding box center [638, 195] width 165 height 13
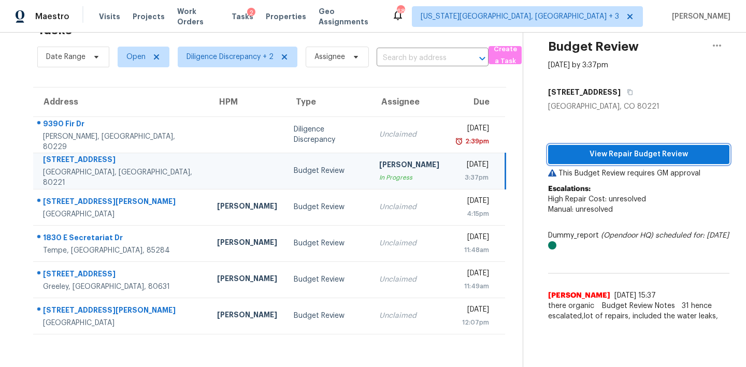
scroll to position [33, 0]
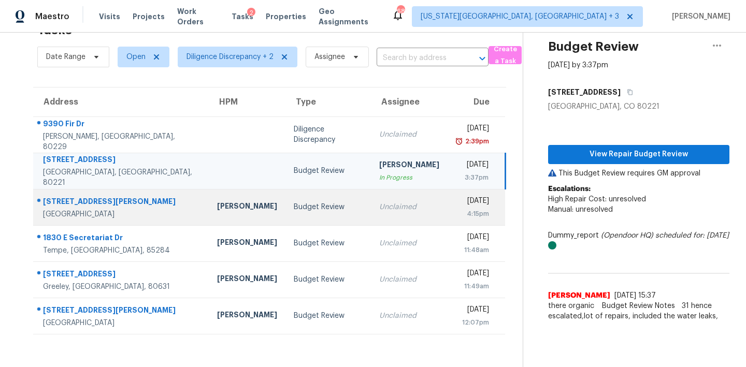
click at [392, 212] on div "Unclaimed" at bounding box center [409, 207] width 60 height 10
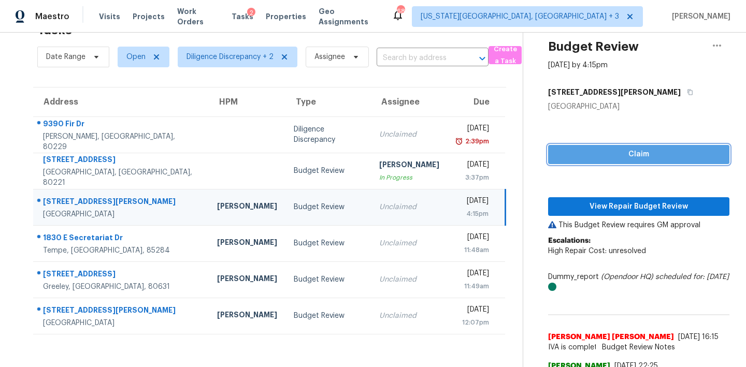
click at [591, 152] on span "Claim" at bounding box center [638, 154] width 165 height 13
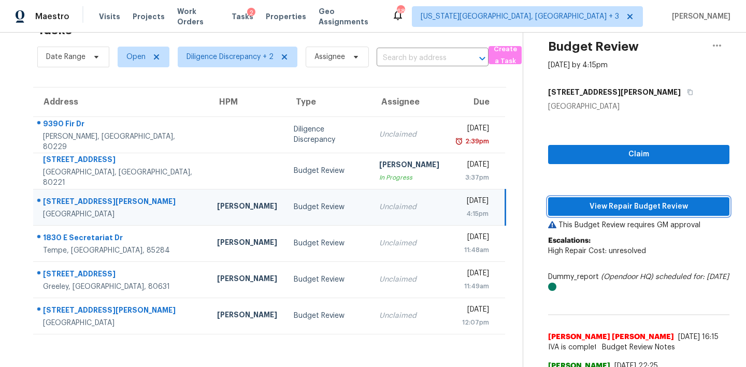
click at [589, 203] on span "View Repair Budget Review" at bounding box center [638, 206] width 165 height 13
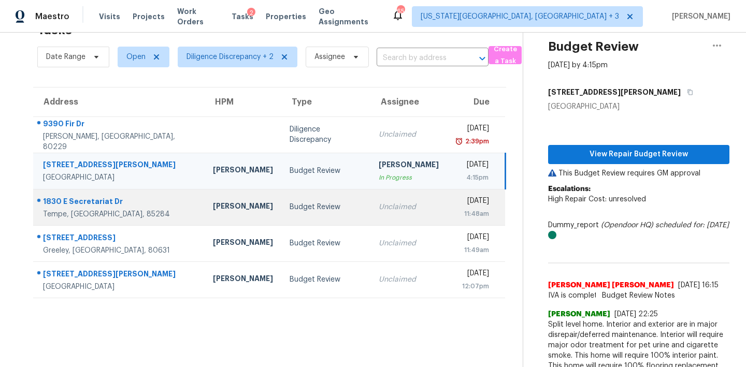
click at [379, 204] on div "Unclaimed" at bounding box center [409, 207] width 60 height 10
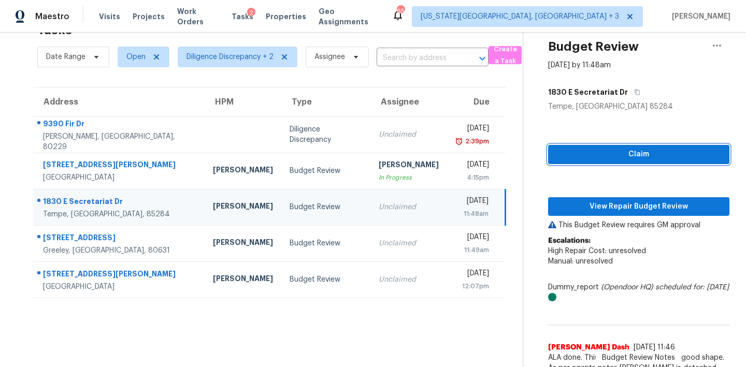
click at [614, 151] on span "Claim" at bounding box center [638, 154] width 165 height 13
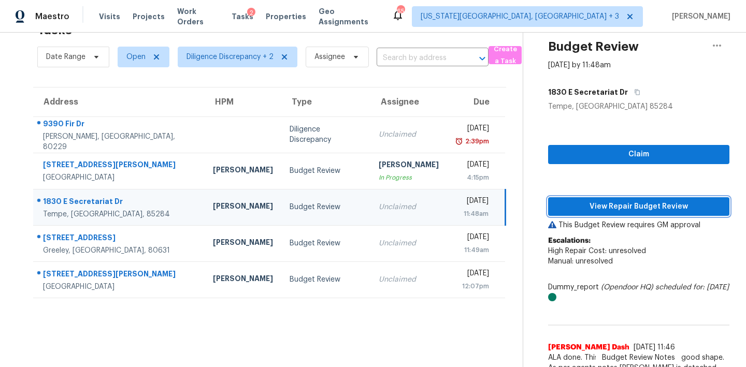
click at [602, 199] on button "View Repair Budget Review" at bounding box center [638, 206] width 181 height 19
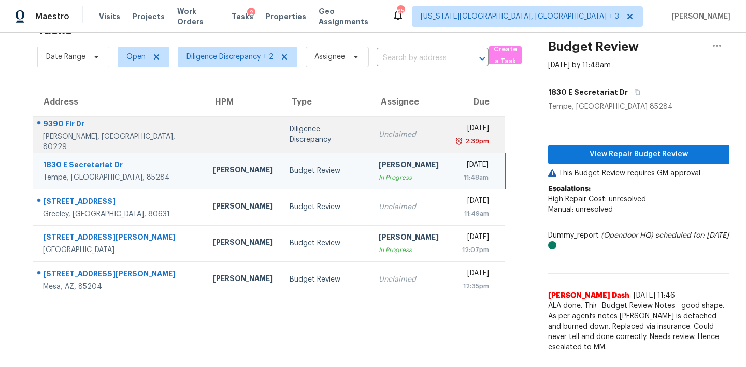
click at [455, 137] on div "2:39pm" at bounding box center [472, 141] width 34 height 10
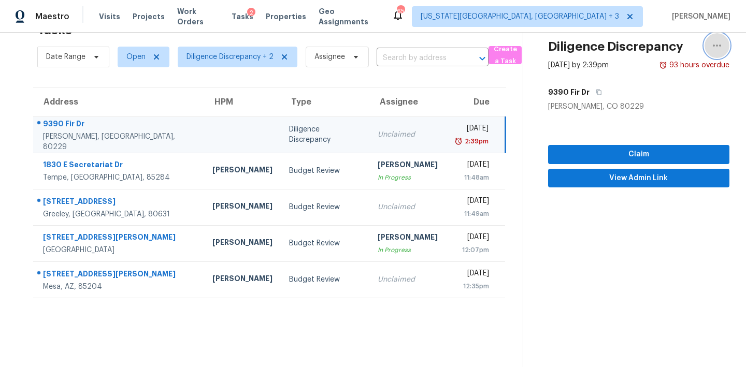
click at [715, 50] on icon "button" at bounding box center [717, 45] width 12 height 12
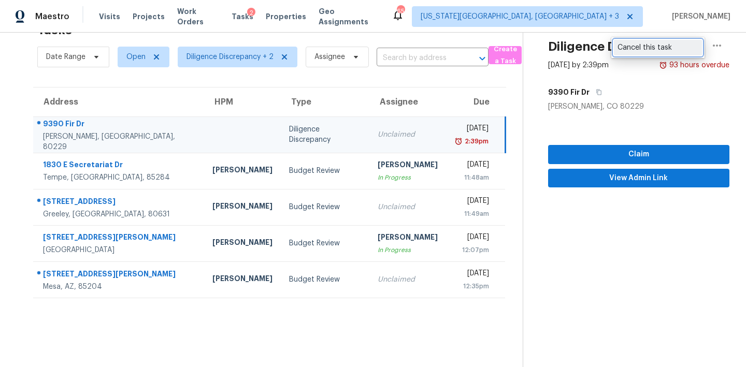
click at [635, 46] on div "Cancel this task" at bounding box center [657, 47] width 81 height 10
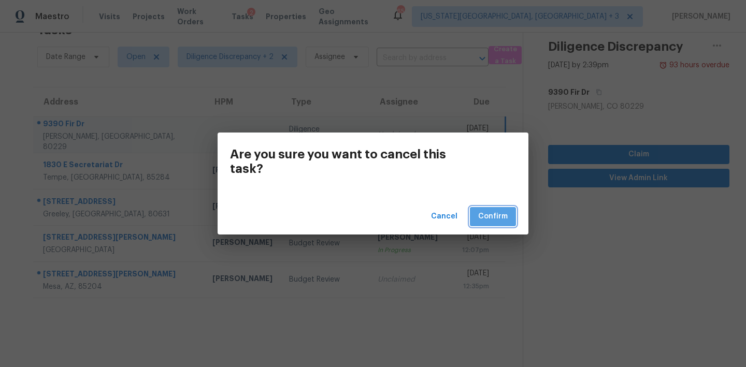
click at [500, 211] on span "Confirm" at bounding box center [493, 216] width 30 height 13
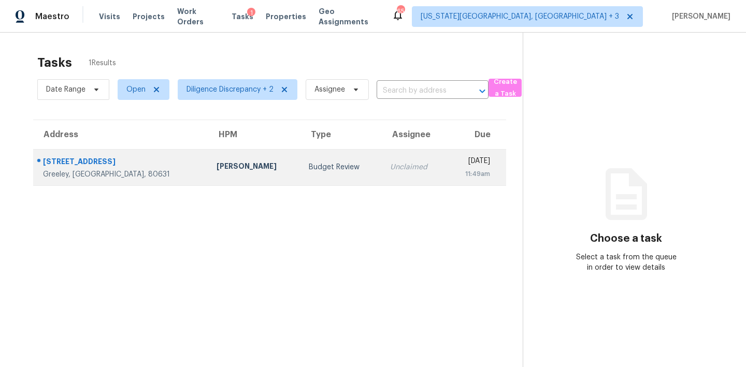
click at [390, 166] on div "Unclaimed" at bounding box center [414, 167] width 48 height 10
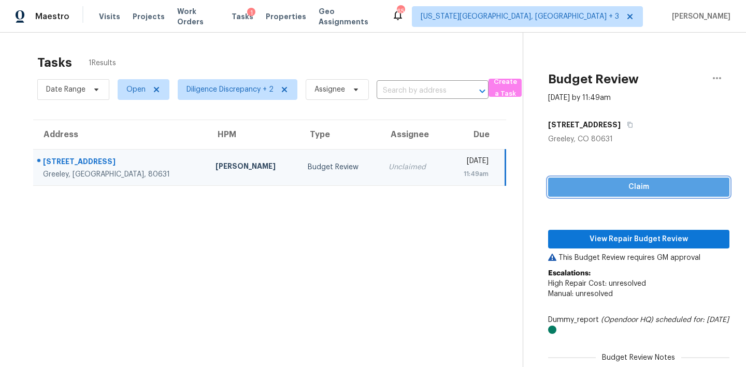
click at [581, 184] on span "Claim" at bounding box center [638, 187] width 165 height 13
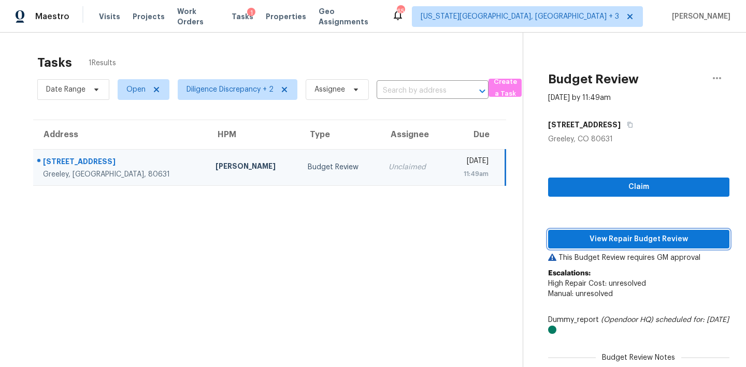
click at [589, 241] on span "View Repair Budget Review" at bounding box center [638, 239] width 165 height 13
